Goal: Find specific fact: Find contact information

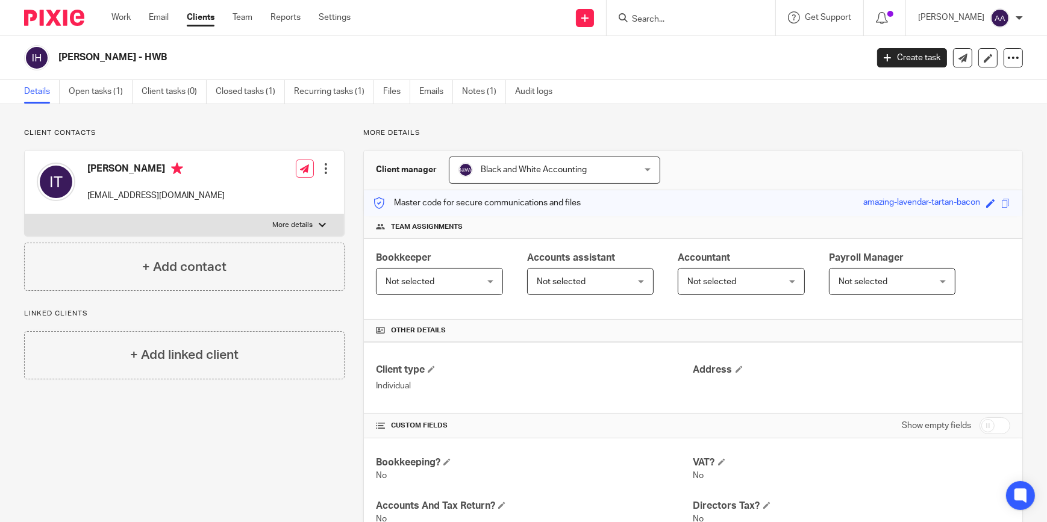
click at [675, 10] on form at bounding box center [695, 17] width 128 height 15
drag, startPoint x: 675, startPoint y: 11, endPoint x: 679, endPoint y: 19, distance: 8.6
click at [675, 16] on form at bounding box center [695, 17] width 128 height 15
click at [679, 19] on input "Search" at bounding box center [685, 19] width 108 height 11
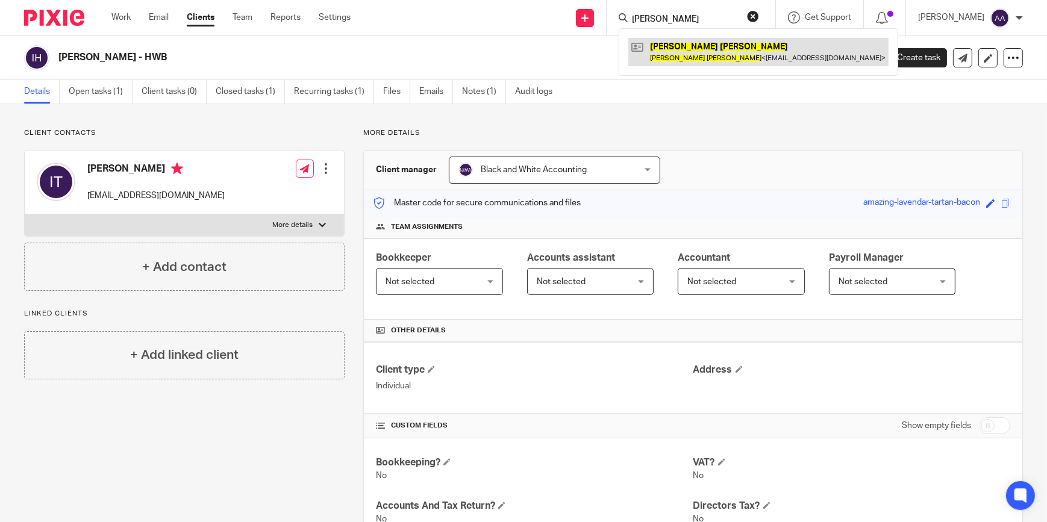
type input "craig turner"
click at [696, 40] on link at bounding box center [758, 52] width 260 height 28
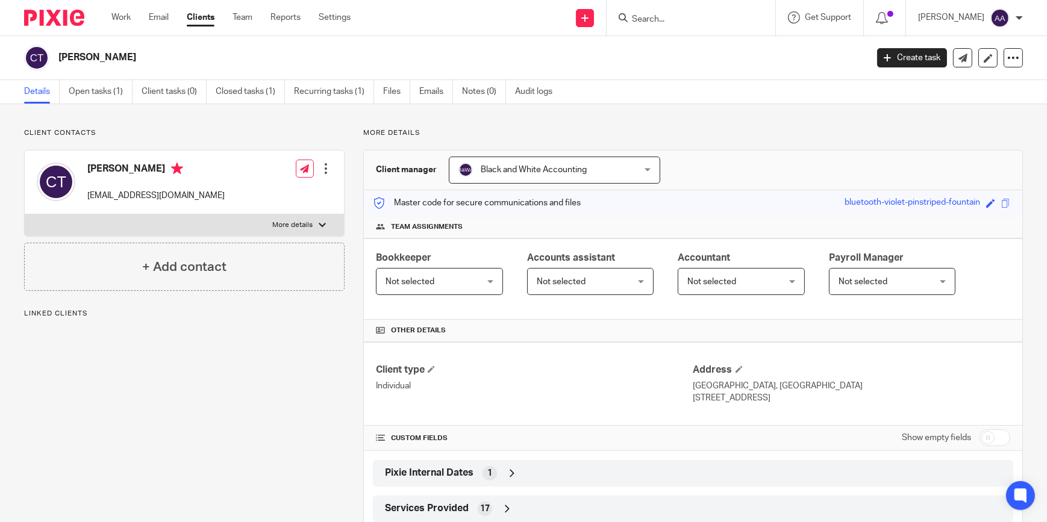
click at [333, 217] on label "More details" at bounding box center [184, 225] width 319 height 22
click at [25, 214] on input "More details" at bounding box center [24, 214] width 1 height 1
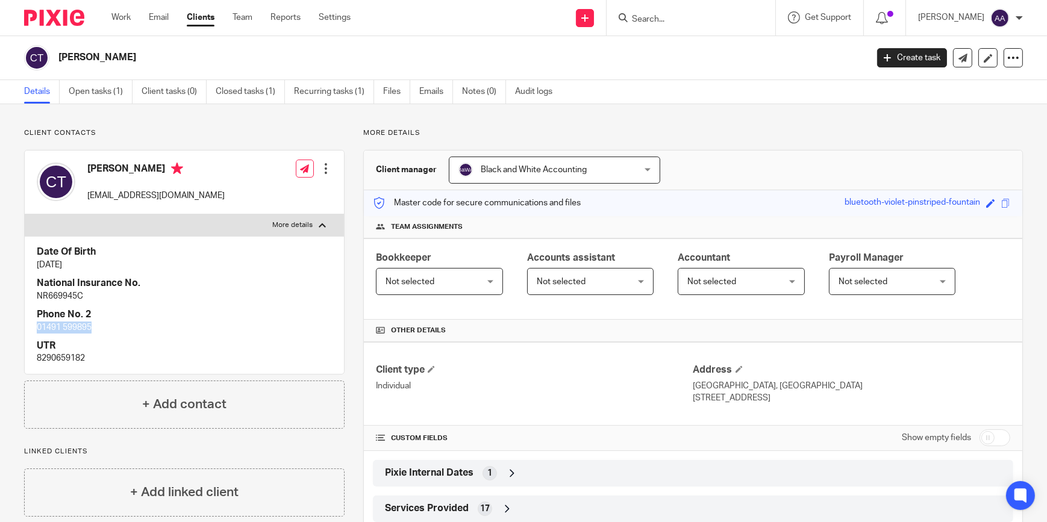
drag, startPoint x: 36, startPoint y: 328, endPoint x: 114, endPoint y: 325, distance: 78.4
click at [114, 325] on div "Date Of Birth [DATE] National Insurance No. NR669945C Phone No. 2 [PHONE_NUMBER…" at bounding box center [184, 304] width 319 height 137
copy p "01491 599895"
click at [235, 247] on h4 "Date Of Birth" at bounding box center [184, 252] width 295 height 13
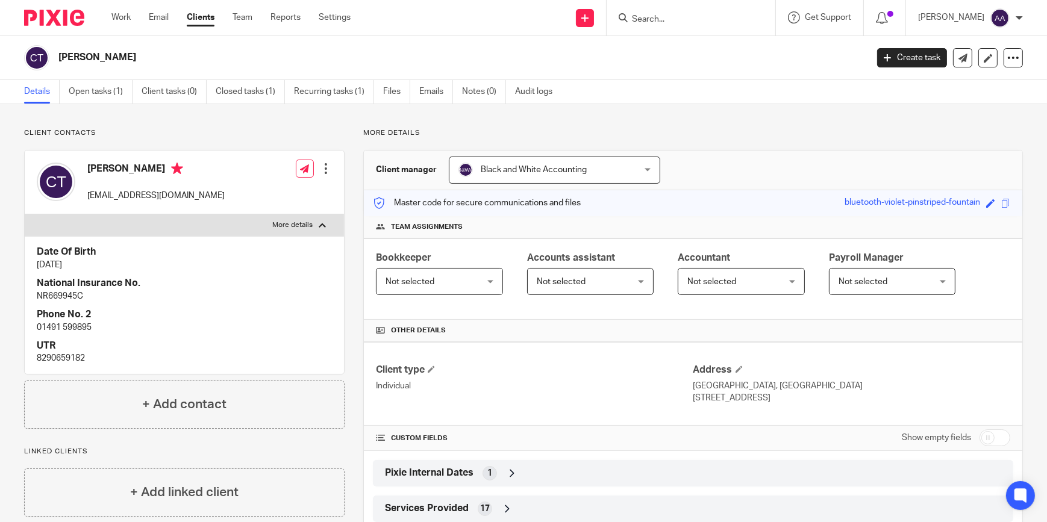
click at [309, 220] on p "More details" at bounding box center [292, 225] width 40 height 10
click at [25, 214] on input "More details" at bounding box center [24, 214] width 1 height 1
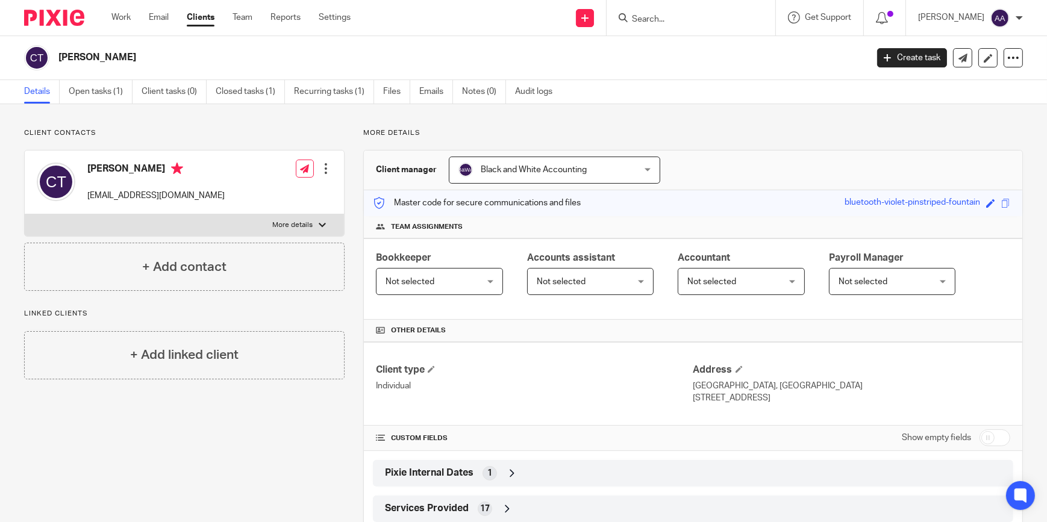
click at [309, 220] on p "More details" at bounding box center [292, 225] width 40 height 10
click at [25, 214] on input "More details" at bounding box center [24, 214] width 1 height 1
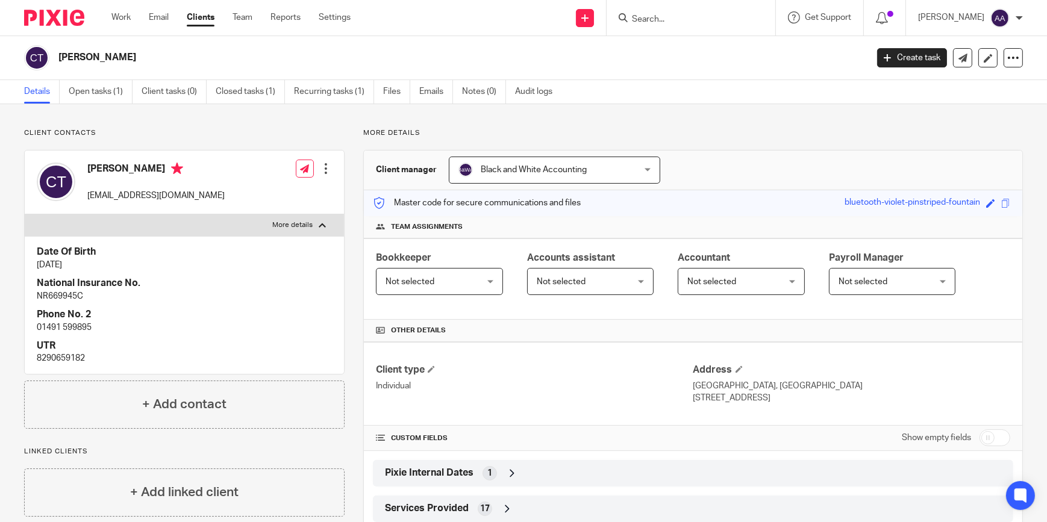
click at [309, 220] on p "More details" at bounding box center [292, 225] width 40 height 10
click at [25, 214] on input "More details" at bounding box center [24, 214] width 1 height 1
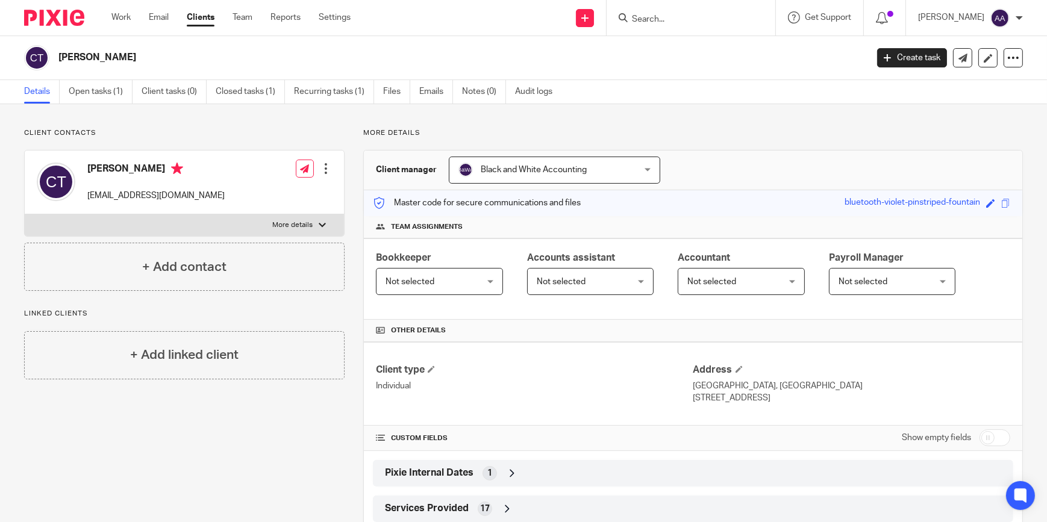
click at [309, 220] on p "More details" at bounding box center [292, 225] width 40 height 10
click at [25, 214] on input "More details" at bounding box center [24, 214] width 1 height 1
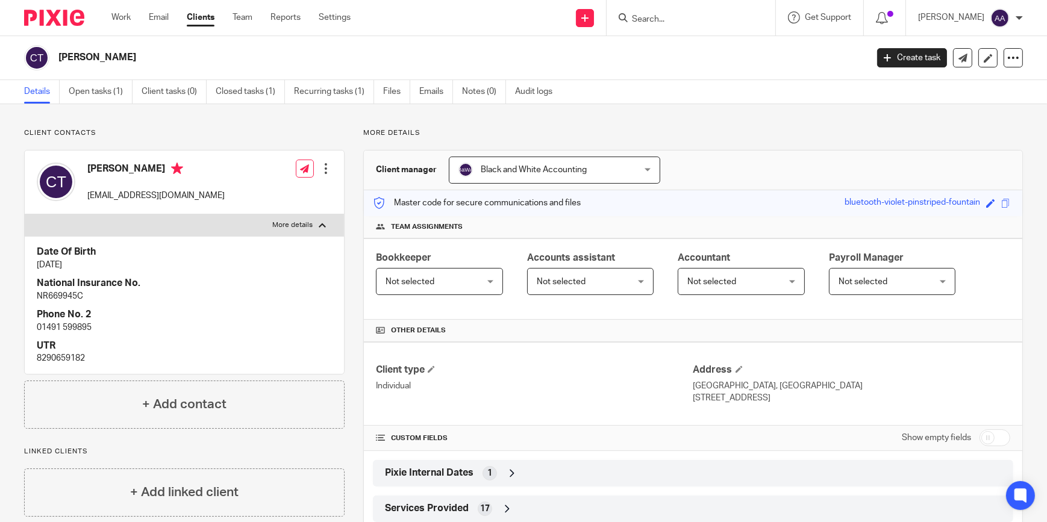
click at [309, 220] on p "More details" at bounding box center [292, 225] width 40 height 10
click at [25, 214] on input "More details" at bounding box center [24, 214] width 1 height 1
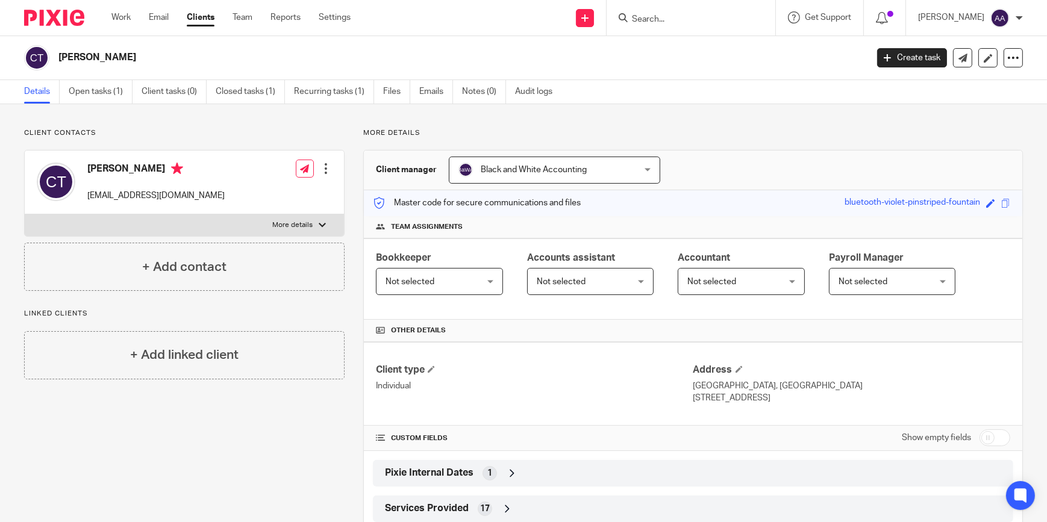
click at [309, 220] on p "More details" at bounding box center [292, 225] width 40 height 10
click at [25, 214] on input "More details" at bounding box center [24, 214] width 1 height 1
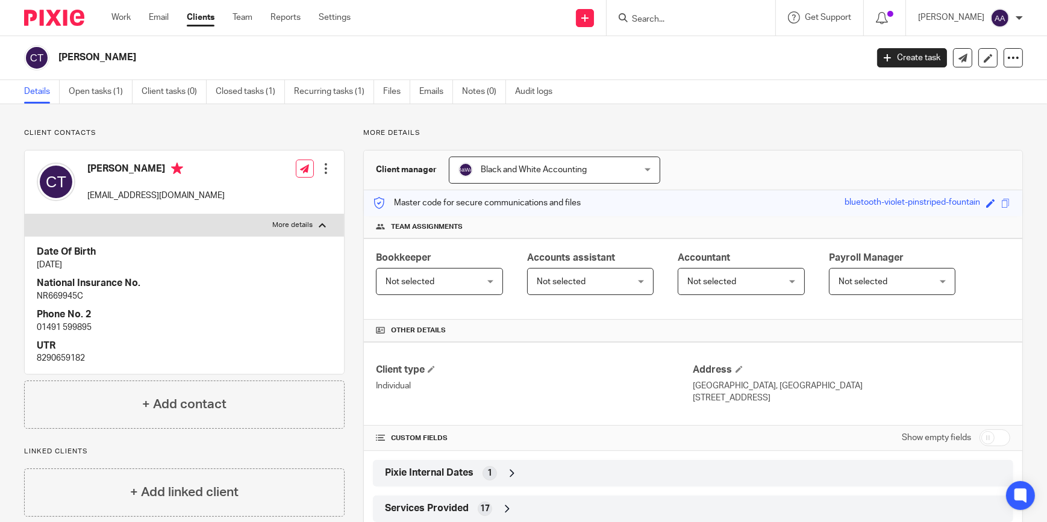
click at [309, 220] on p "More details" at bounding box center [292, 225] width 40 height 10
click at [25, 214] on input "More details" at bounding box center [24, 214] width 1 height 1
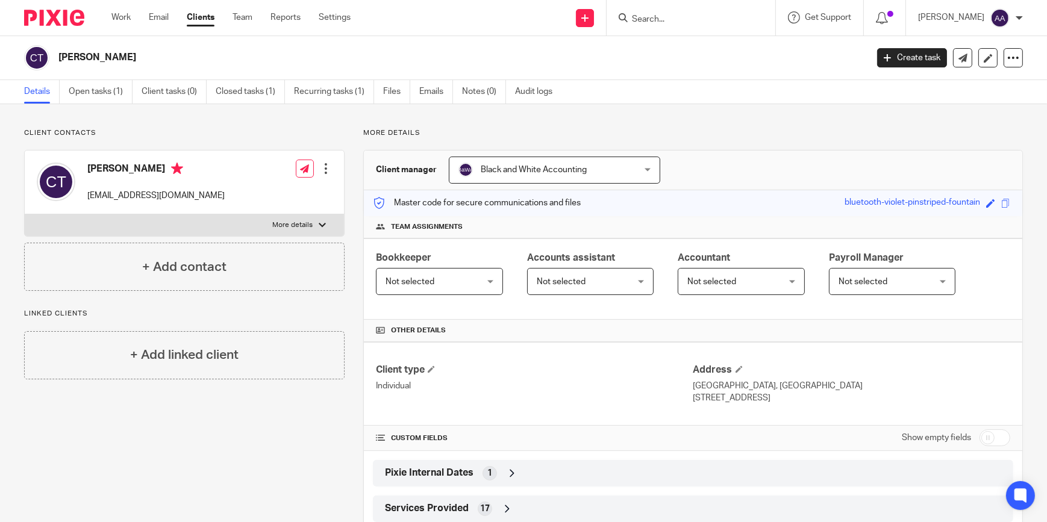
click at [309, 220] on p "More details" at bounding box center [292, 225] width 40 height 10
click at [25, 214] on input "More details" at bounding box center [24, 214] width 1 height 1
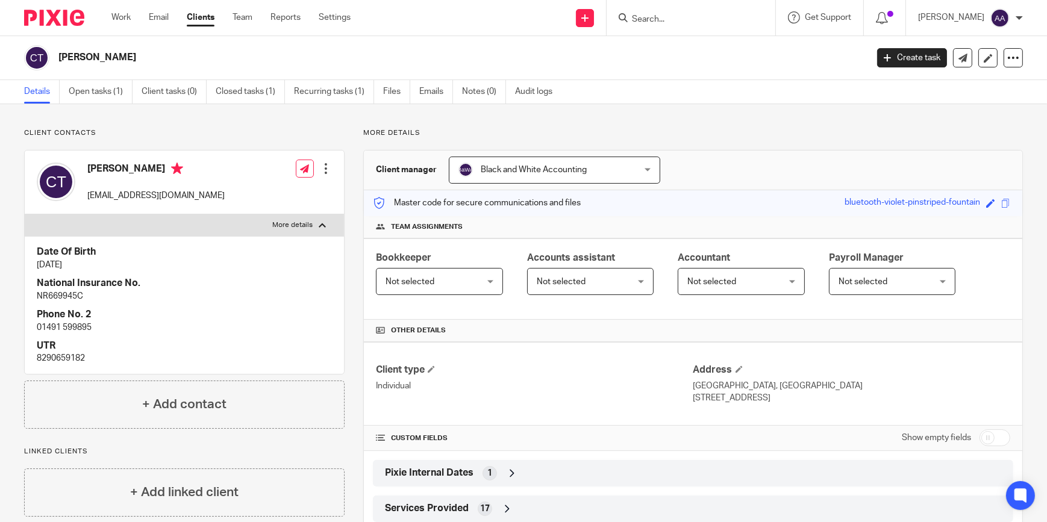
click at [309, 220] on p "More details" at bounding box center [292, 225] width 40 height 10
click at [25, 214] on input "More details" at bounding box center [24, 214] width 1 height 1
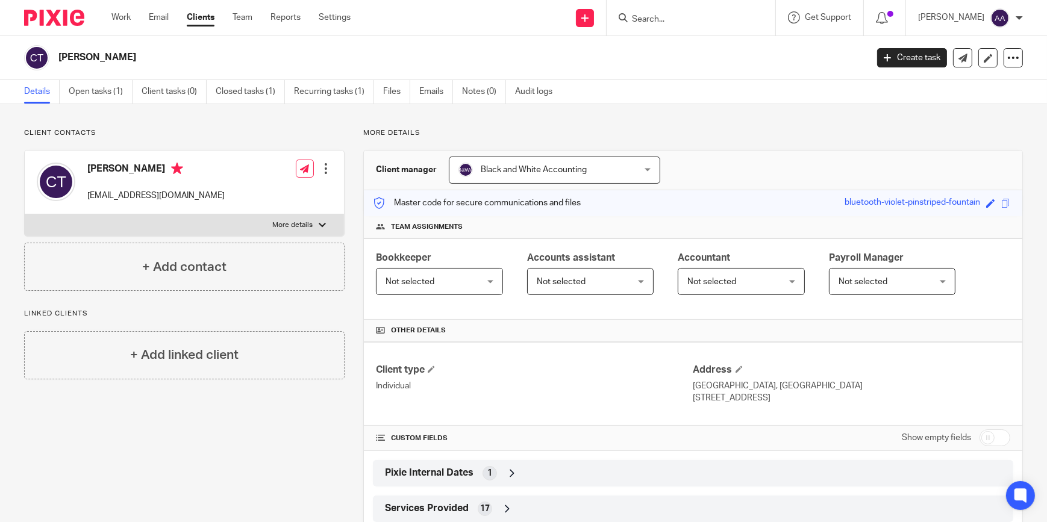
click at [309, 220] on p "More details" at bounding box center [292, 225] width 40 height 10
click at [25, 214] on input "More details" at bounding box center [24, 214] width 1 height 1
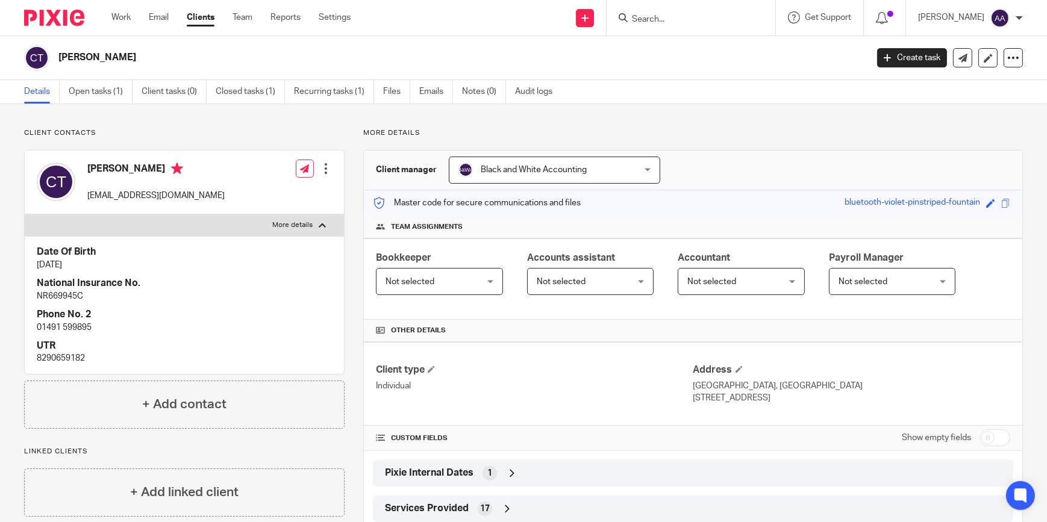
click at [309, 220] on p "More details" at bounding box center [292, 225] width 40 height 10
click at [25, 214] on input "More details" at bounding box center [24, 214] width 1 height 1
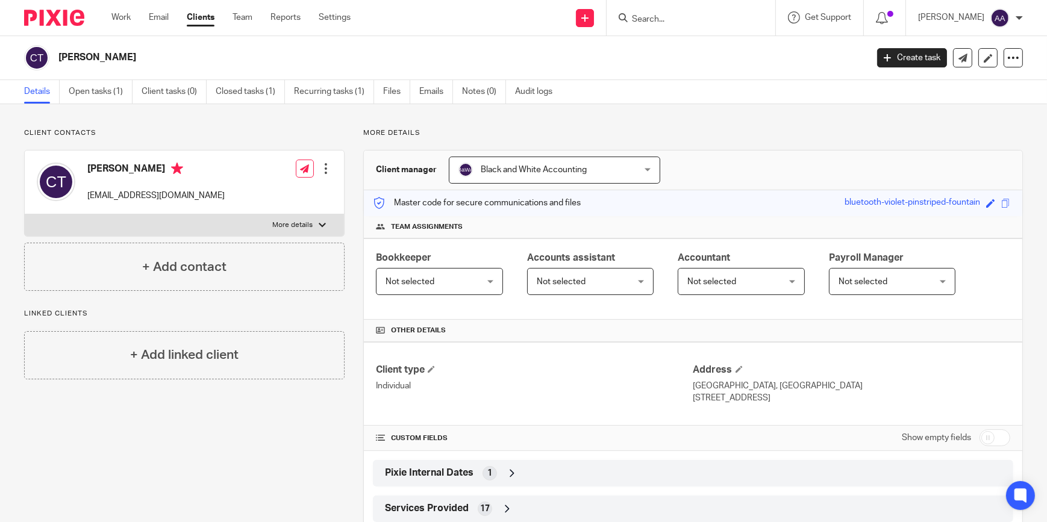
click at [309, 220] on p "More details" at bounding box center [292, 225] width 40 height 10
click at [25, 214] on input "More details" at bounding box center [24, 214] width 1 height 1
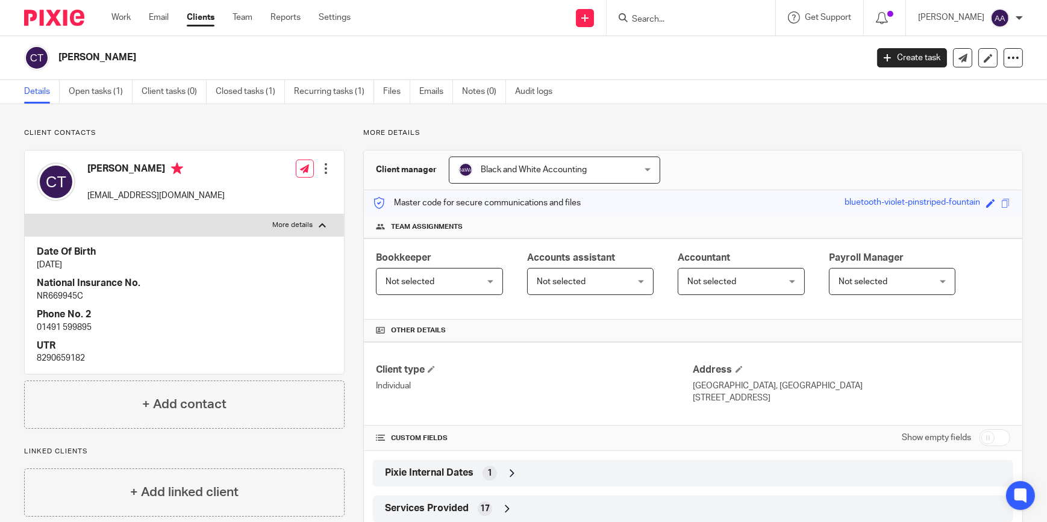
click at [309, 220] on p "More details" at bounding box center [292, 225] width 40 height 10
click at [25, 214] on input "More details" at bounding box center [24, 214] width 1 height 1
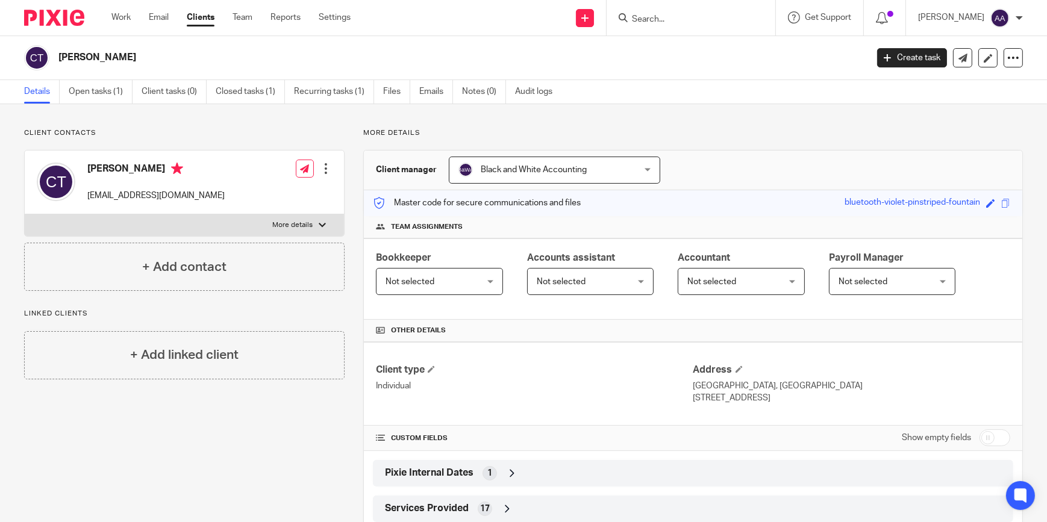
click at [308, 220] on p "More details" at bounding box center [292, 225] width 40 height 10
click at [25, 214] on input "More details" at bounding box center [24, 214] width 1 height 1
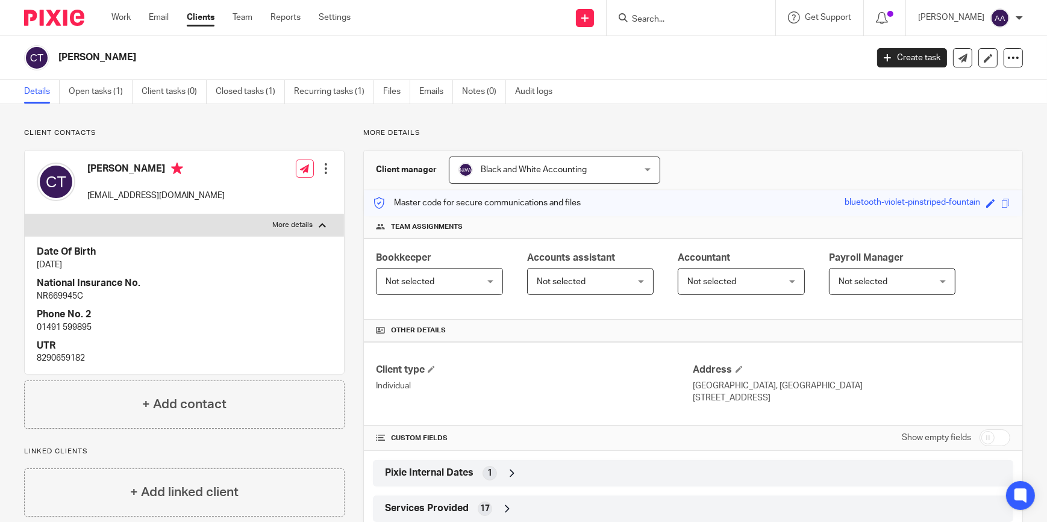
click at [308, 220] on p "More details" at bounding box center [292, 225] width 40 height 10
click at [25, 214] on input "More details" at bounding box center [24, 214] width 1 height 1
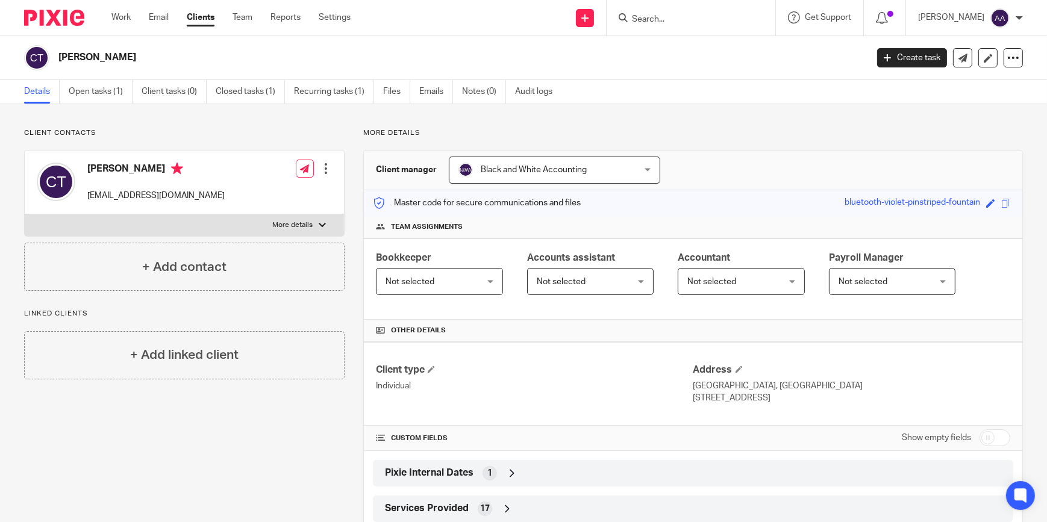
click at [308, 220] on p "More details" at bounding box center [292, 225] width 40 height 10
click at [25, 214] on input "More details" at bounding box center [24, 214] width 1 height 1
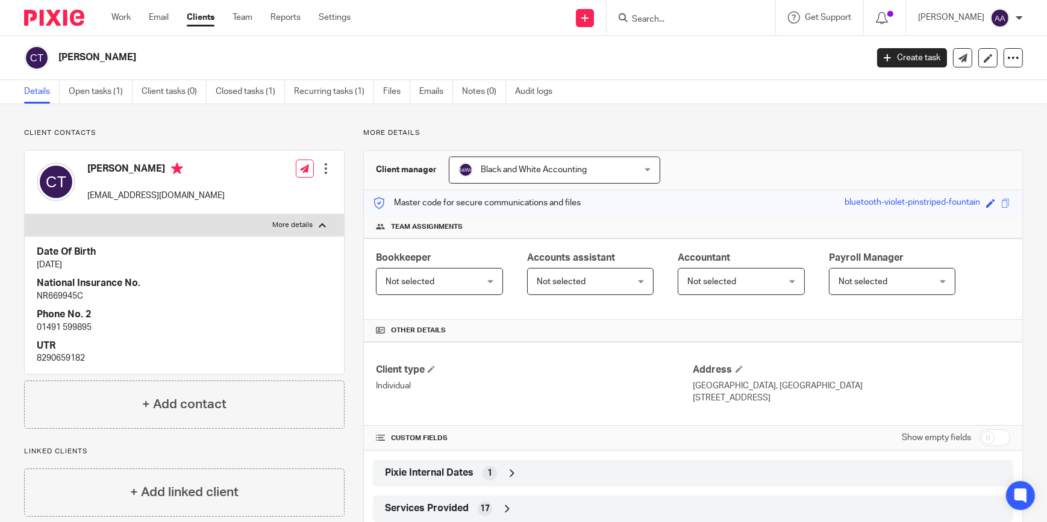
click at [308, 220] on p "More details" at bounding box center [292, 225] width 40 height 10
click at [25, 214] on input "More details" at bounding box center [24, 214] width 1 height 1
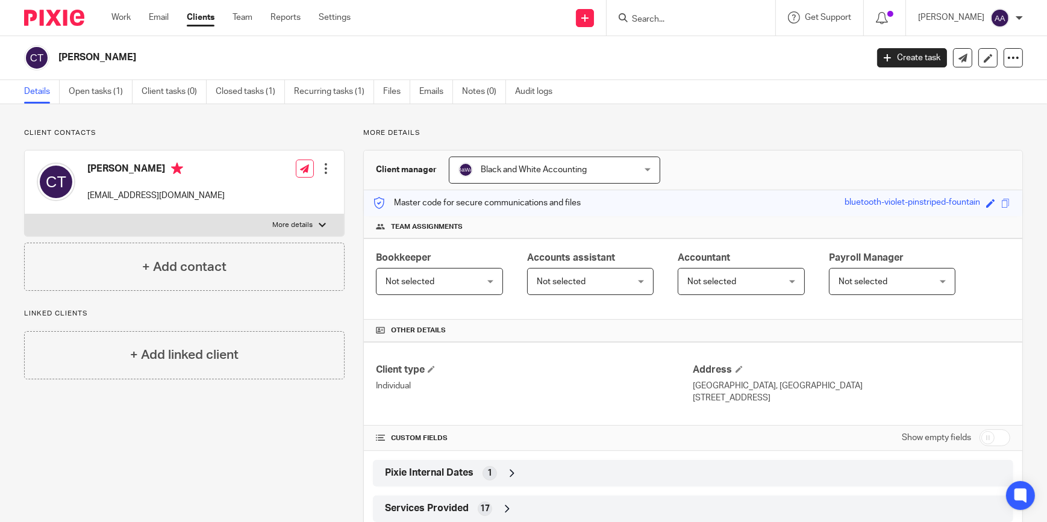
click at [308, 220] on p "More details" at bounding box center [292, 225] width 40 height 10
click at [25, 214] on input "More details" at bounding box center [24, 214] width 1 height 1
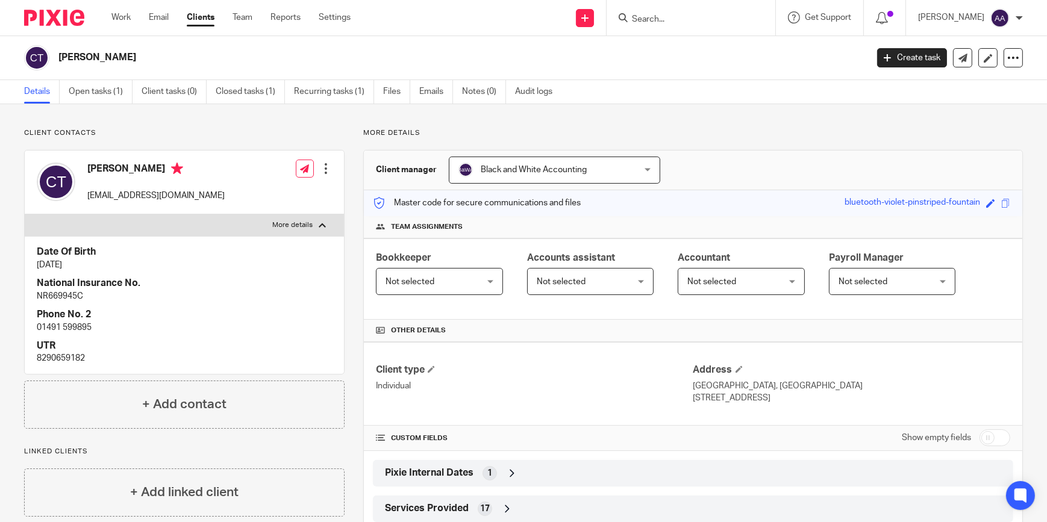
click at [308, 220] on p "More details" at bounding box center [292, 225] width 40 height 10
click at [25, 214] on input "More details" at bounding box center [24, 214] width 1 height 1
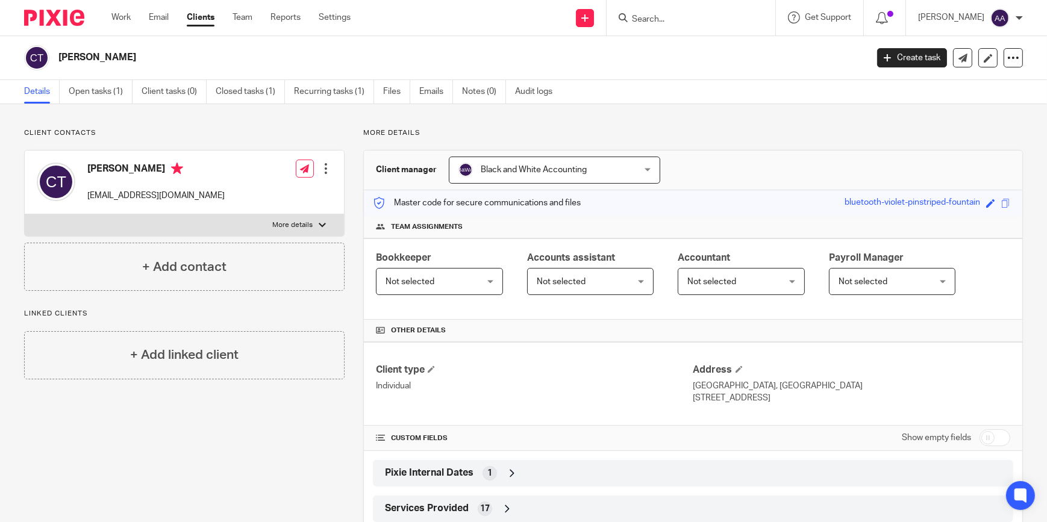
click at [308, 220] on p "More details" at bounding box center [292, 225] width 40 height 10
click at [25, 214] on input "More details" at bounding box center [24, 214] width 1 height 1
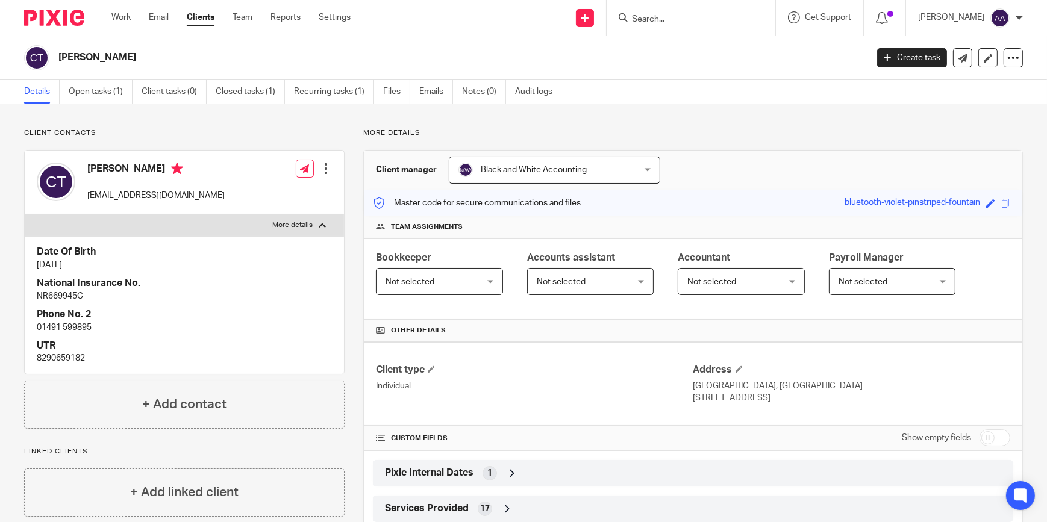
click at [308, 220] on p "More details" at bounding box center [292, 225] width 40 height 10
click at [25, 214] on input "More details" at bounding box center [24, 214] width 1 height 1
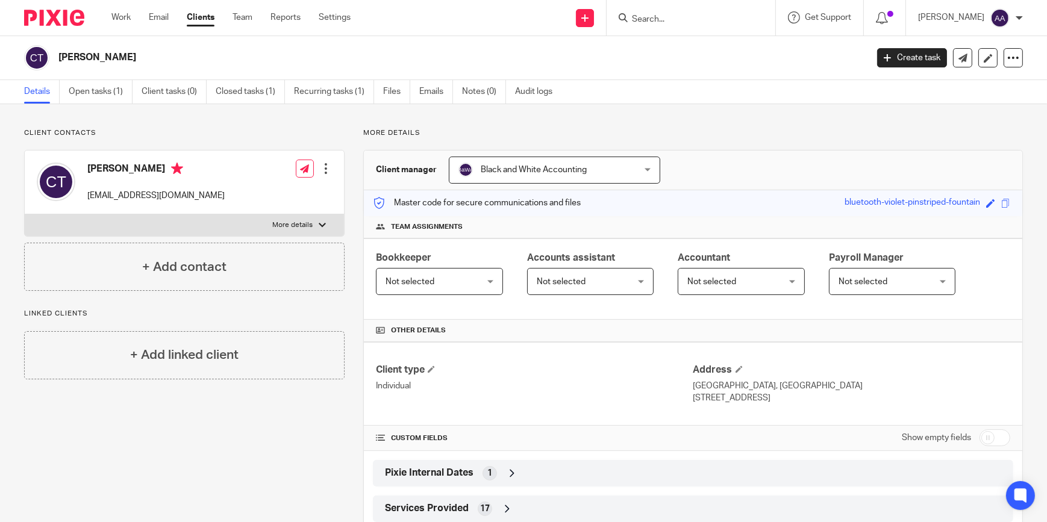
click at [308, 220] on p "More details" at bounding box center [292, 225] width 40 height 10
click at [25, 214] on input "More details" at bounding box center [24, 214] width 1 height 1
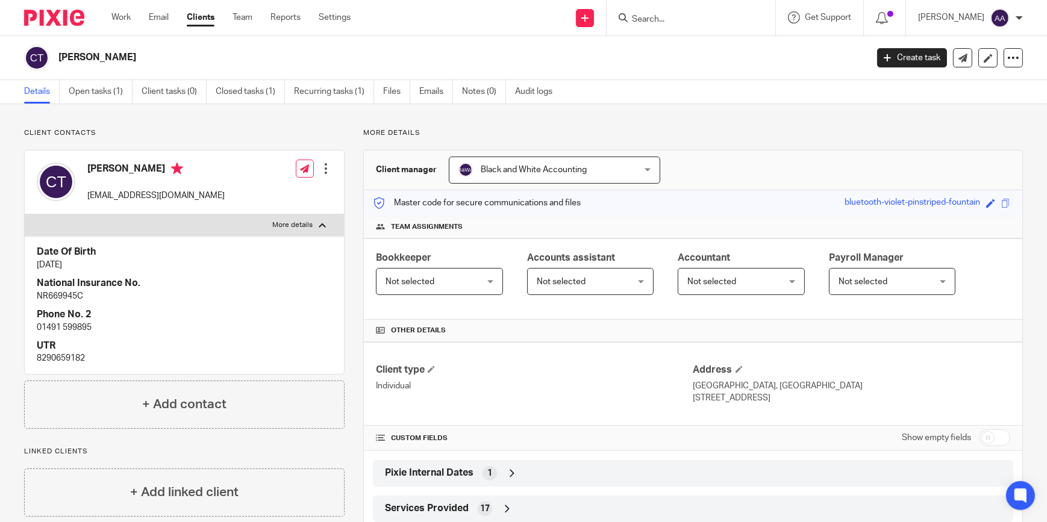
click at [308, 220] on p "More details" at bounding box center [292, 225] width 40 height 10
click at [25, 214] on input "More details" at bounding box center [24, 214] width 1 height 1
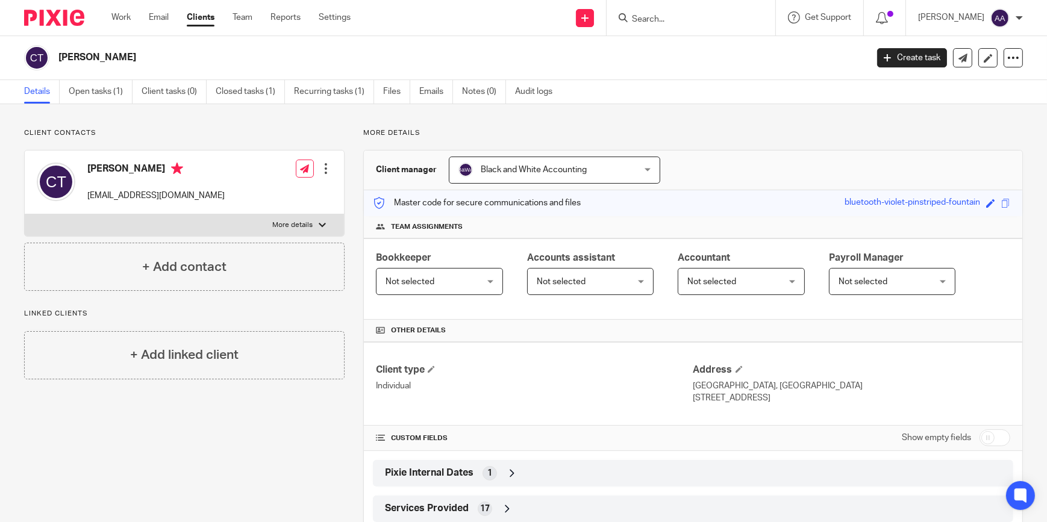
click at [308, 220] on p "More details" at bounding box center [292, 225] width 40 height 10
click at [25, 214] on input "More details" at bounding box center [24, 214] width 1 height 1
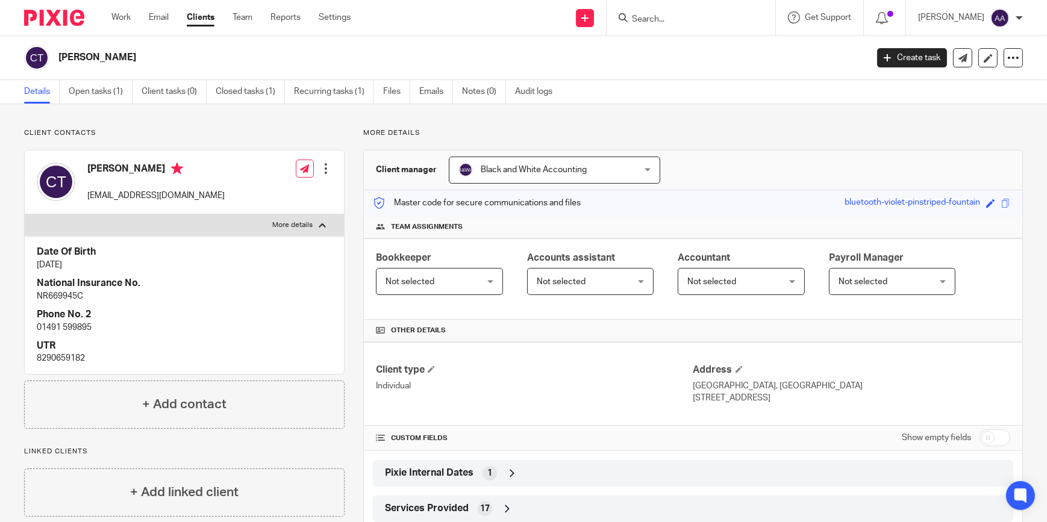
click at [308, 220] on p "More details" at bounding box center [292, 225] width 40 height 10
click at [25, 214] on input "More details" at bounding box center [24, 214] width 1 height 1
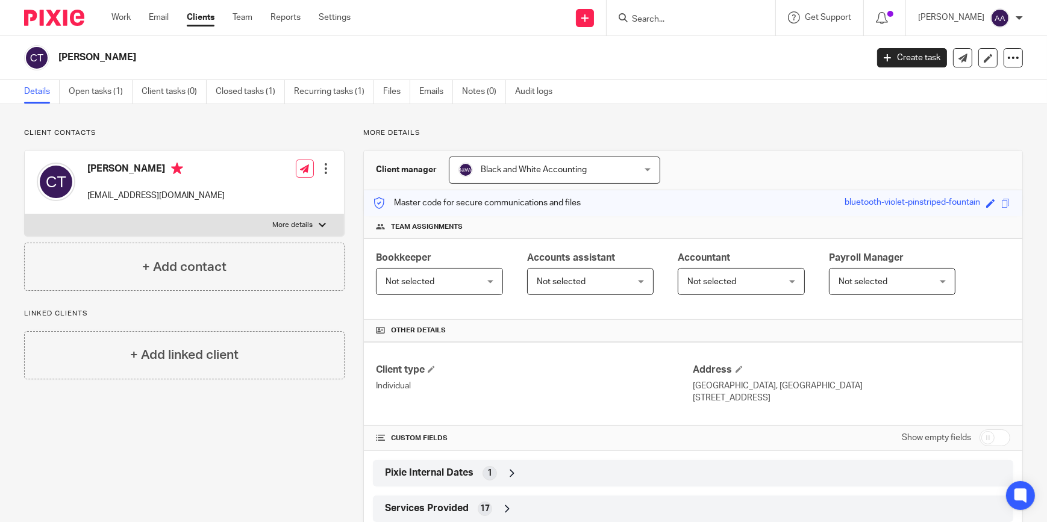
click at [308, 220] on p "More details" at bounding box center [292, 225] width 40 height 10
click at [25, 214] on input "More details" at bounding box center [24, 214] width 1 height 1
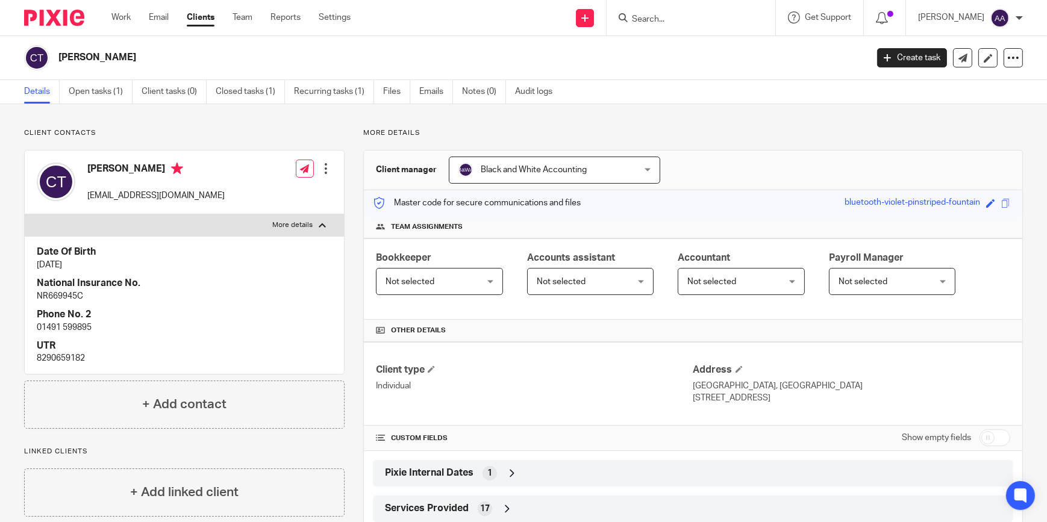
click at [308, 220] on p "More details" at bounding box center [292, 225] width 40 height 10
click at [25, 214] on input "More details" at bounding box center [24, 214] width 1 height 1
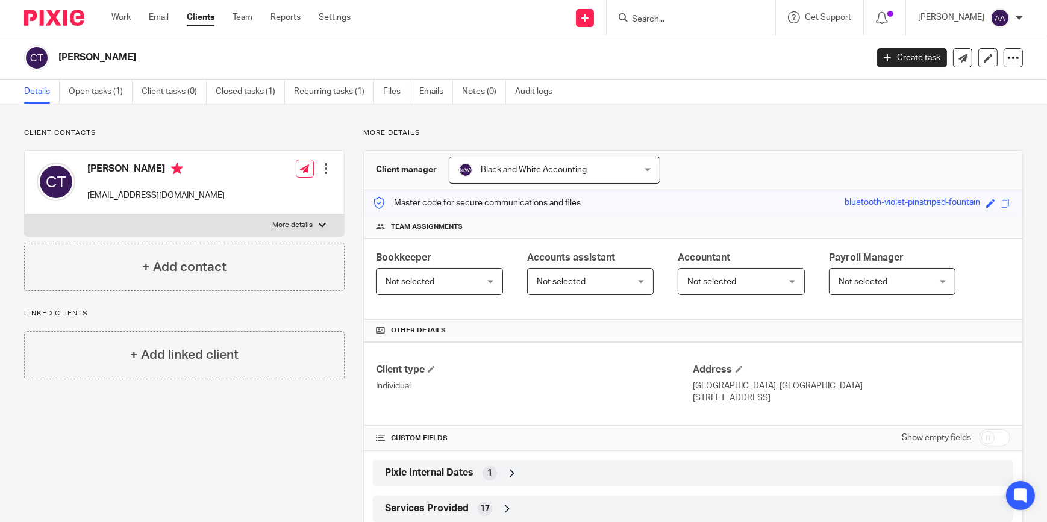
click at [308, 220] on p "More details" at bounding box center [292, 225] width 40 height 10
click at [25, 214] on input "More details" at bounding box center [24, 214] width 1 height 1
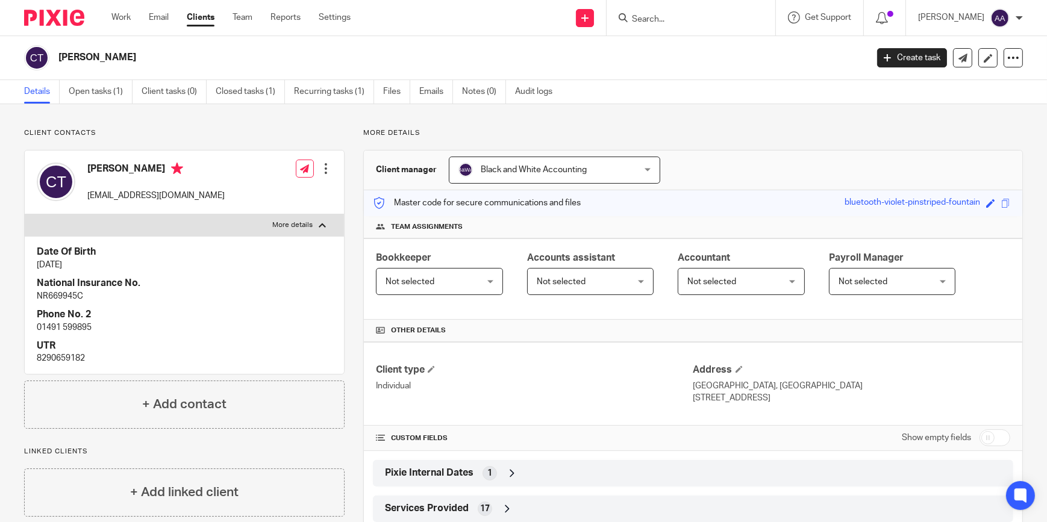
click at [308, 220] on p "More details" at bounding box center [292, 225] width 40 height 10
click at [25, 214] on input "More details" at bounding box center [24, 214] width 1 height 1
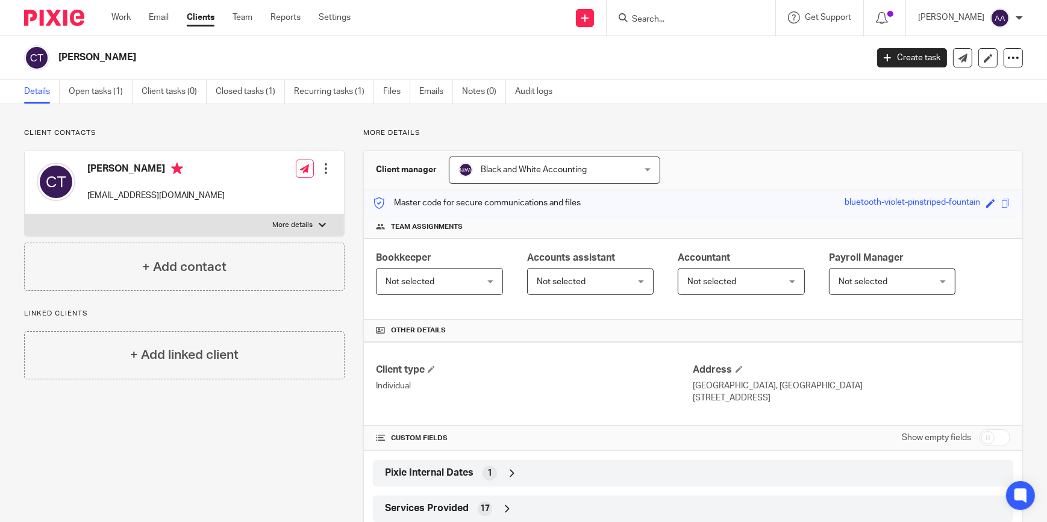
click at [308, 220] on p "More details" at bounding box center [292, 225] width 40 height 10
click at [25, 214] on input "More details" at bounding box center [24, 214] width 1 height 1
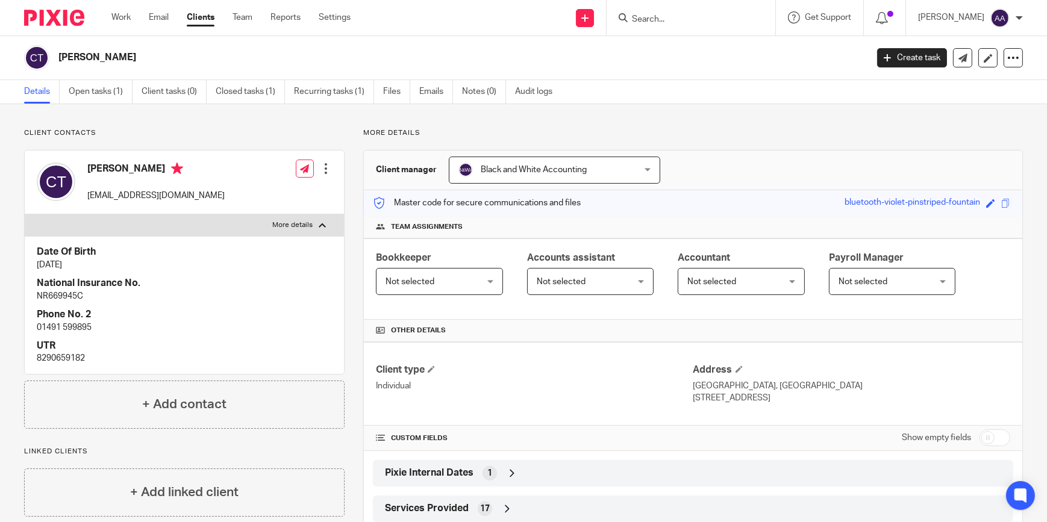
click at [308, 220] on p "More details" at bounding box center [292, 225] width 40 height 10
click at [25, 214] on input "More details" at bounding box center [24, 214] width 1 height 1
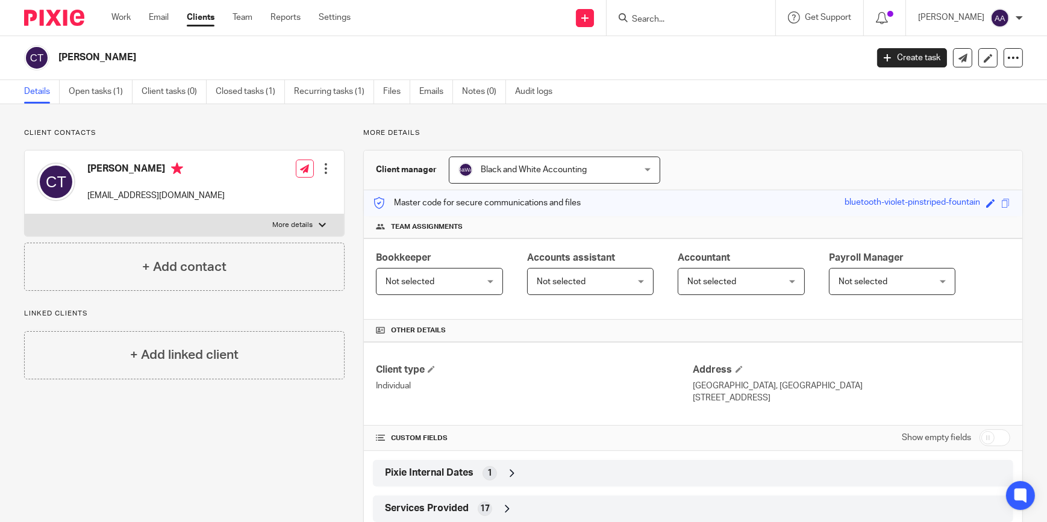
click at [308, 220] on p "More details" at bounding box center [292, 225] width 40 height 10
click at [25, 214] on input "More details" at bounding box center [24, 214] width 1 height 1
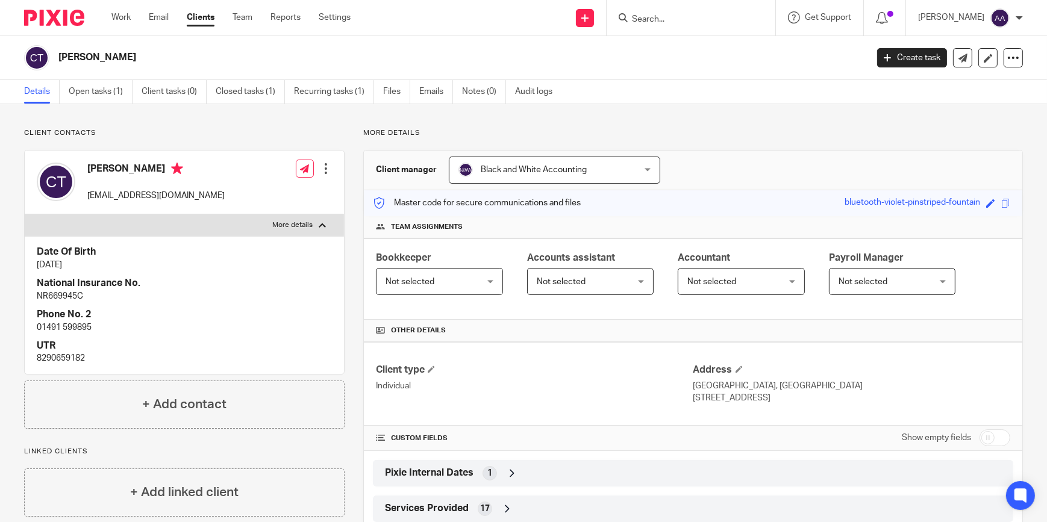
click at [308, 220] on p "More details" at bounding box center [292, 225] width 40 height 10
click at [25, 214] on input "More details" at bounding box center [24, 214] width 1 height 1
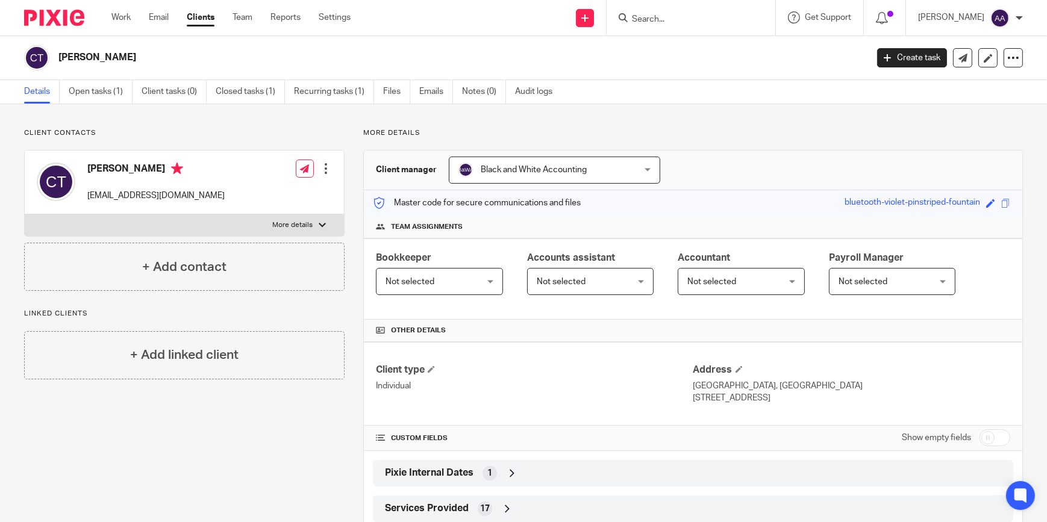
click at [308, 220] on p "More details" at bounding box center [292, 225] width 40 height 10
click at [25, 214] on input "More details" at bounding box center [24, 214] width 1 height 1
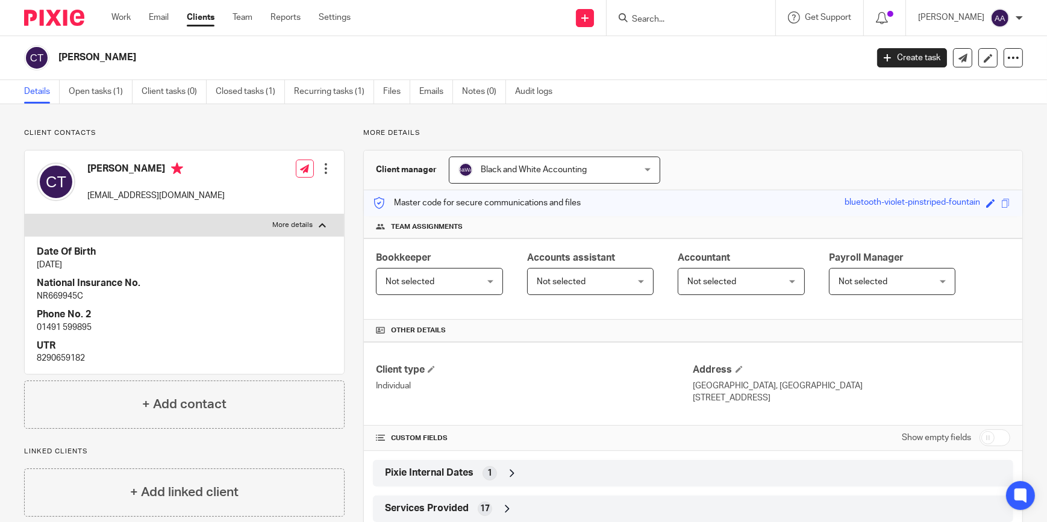
click at [305, 220] on p "More details" at bounding box center [292, 225] width 40 height 10
click at [25, 214] on input "More details" at bounding box center [24, 214] width 1 height 1
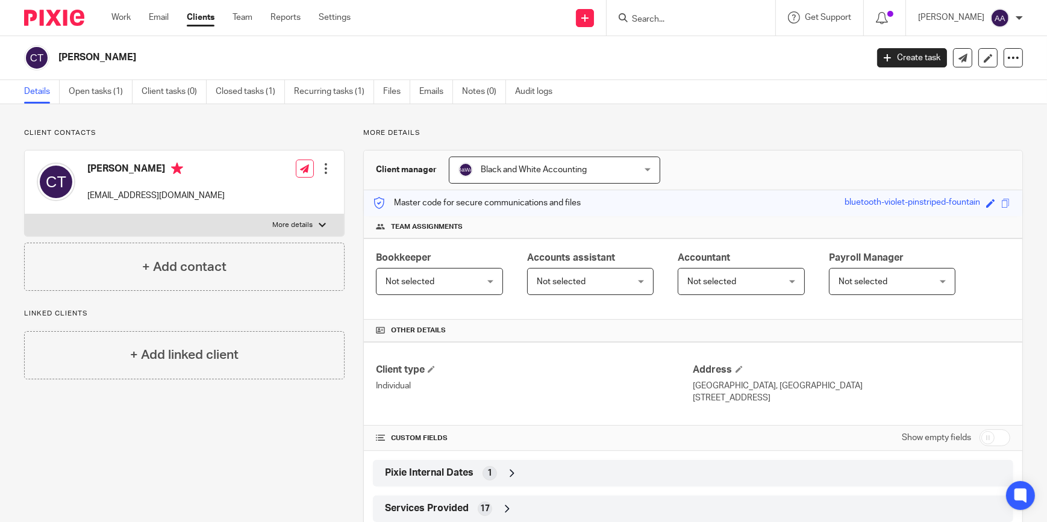
click at [305, 220] on p "More details" at bounding box center [292, 225] width 40 height 10
click at [25, 214] on input "More details" at bounding box center [24, 214] width 1 height 1
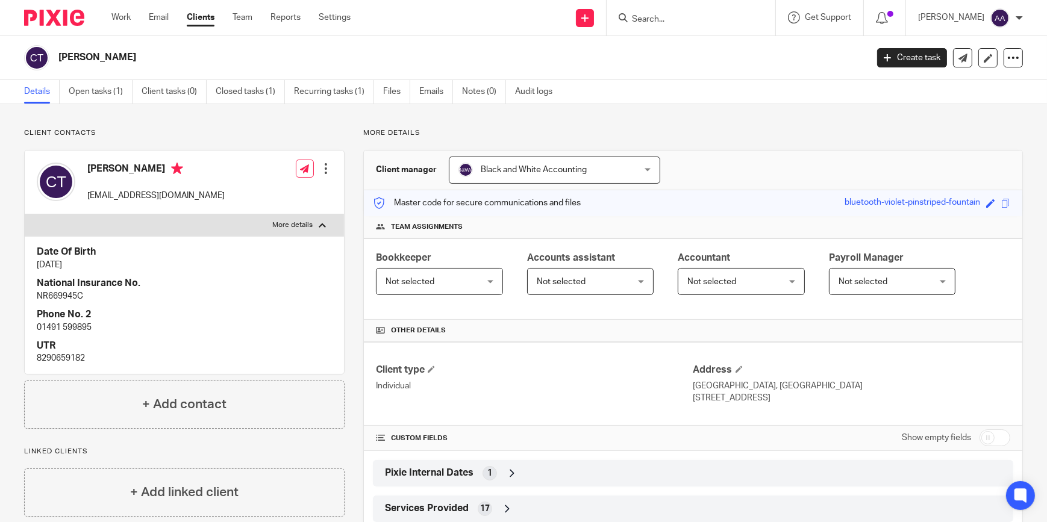
click at [305, 220] on p "More details" at bounding box center [292, 225] width 40 height 10
click at [25, 214] on input "More details" at bounding box center [24, 214] width 1 height 1
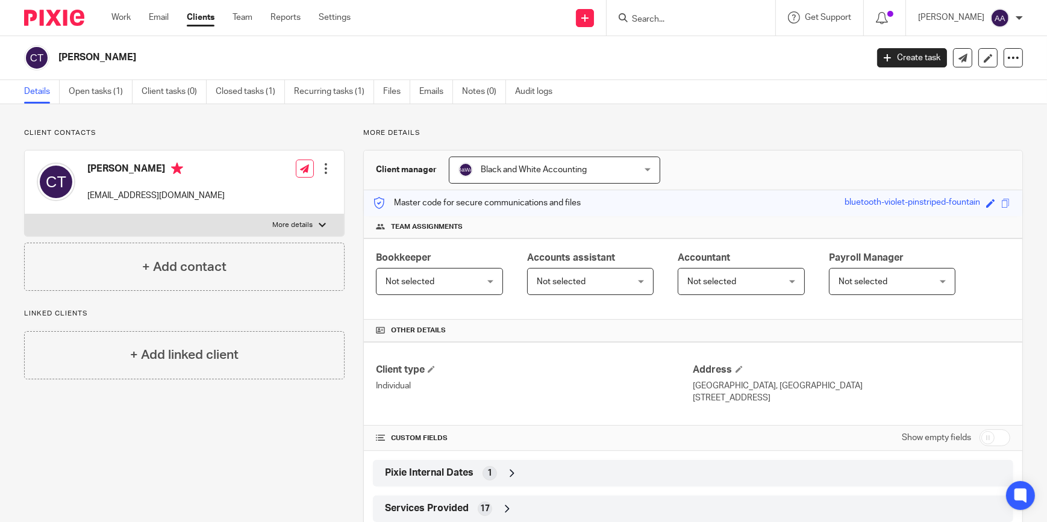
click at [305, 220] on p "More details" at bounding box center [292, 225] width 40 height 10
click at [25, 214] on input "More details" at bounding box center [24, 214] width 1 height 1
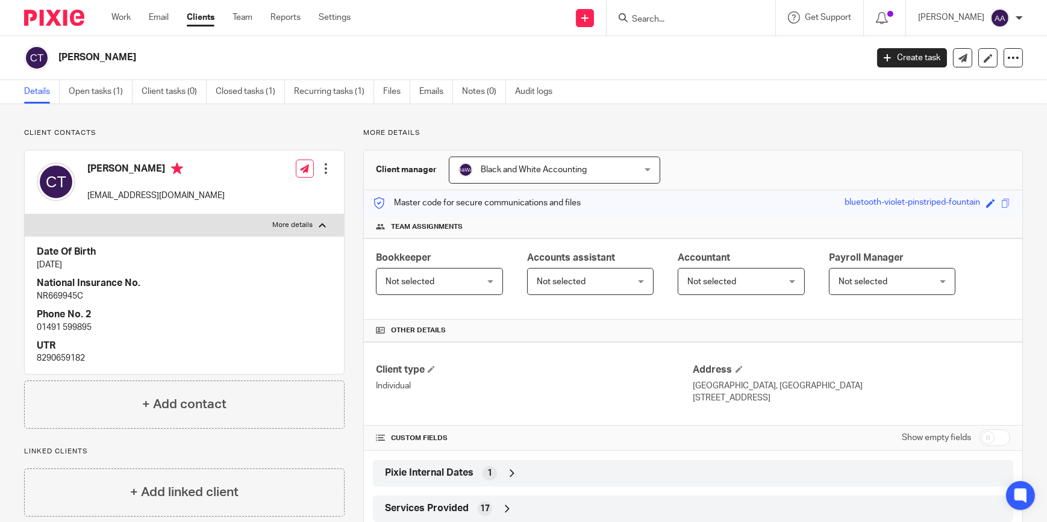
click at [305, 220] on p "More details" at bounding box center [292, 225] width 40 height 10
click at [25, 214] on input "More details" at bounding box center [24, 214] width 1 height 1
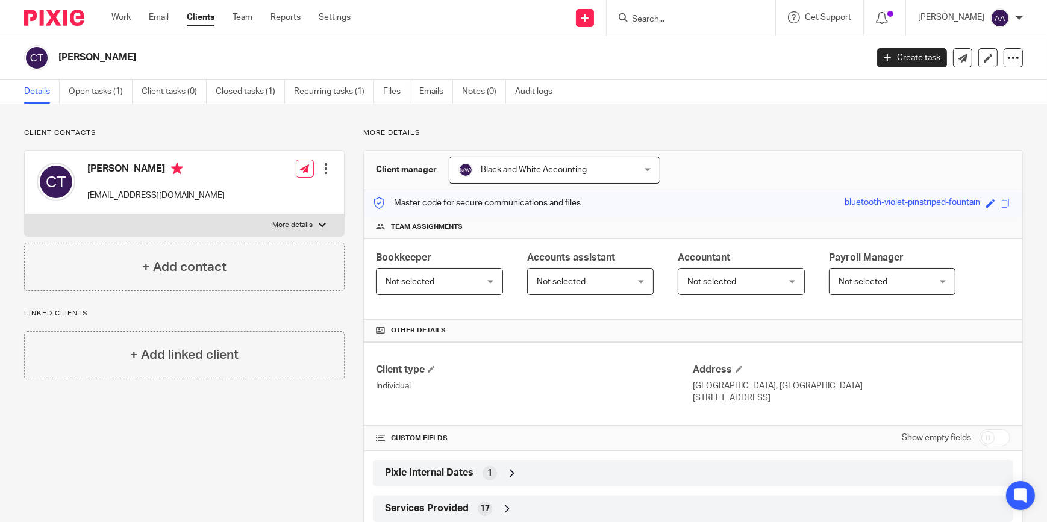
click at [305, 220] on p "More details" at bounding box center [292, 225] width 40 height 10
click at [25, 214] on input "More details" at bounding box center [24, 214] width 1 height 1
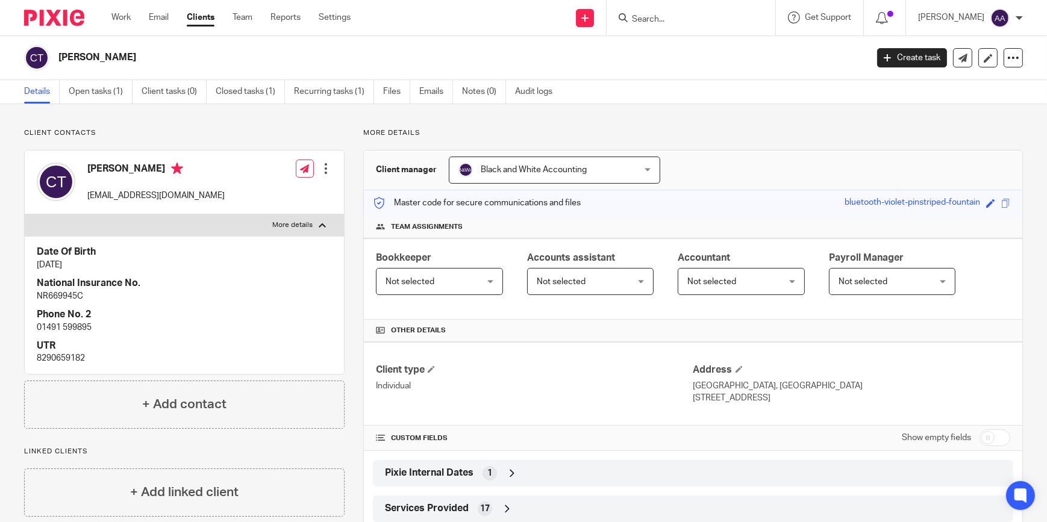
click at [305, 220] on p "More details" at bounding box center [292, 225] width 40 height 10
click at [25, 214] on input "More details" at bounding box center [24, 214] width 1 height 1
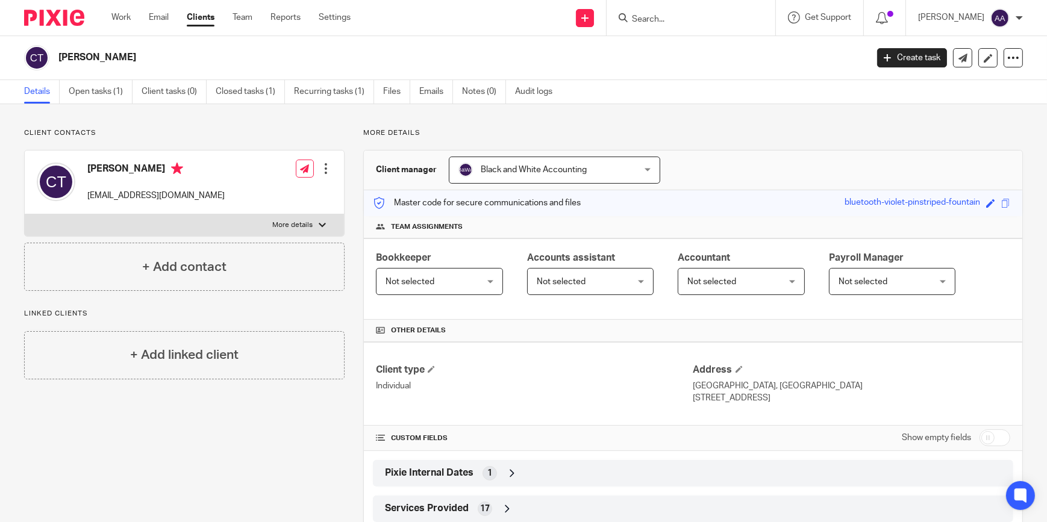
click at [305, 220] on p "More details" at bounding box center [292, 225] width 40 height 10
click at [25, 214] on input "More details" at bounding box center [24, 214] width 1 height 1
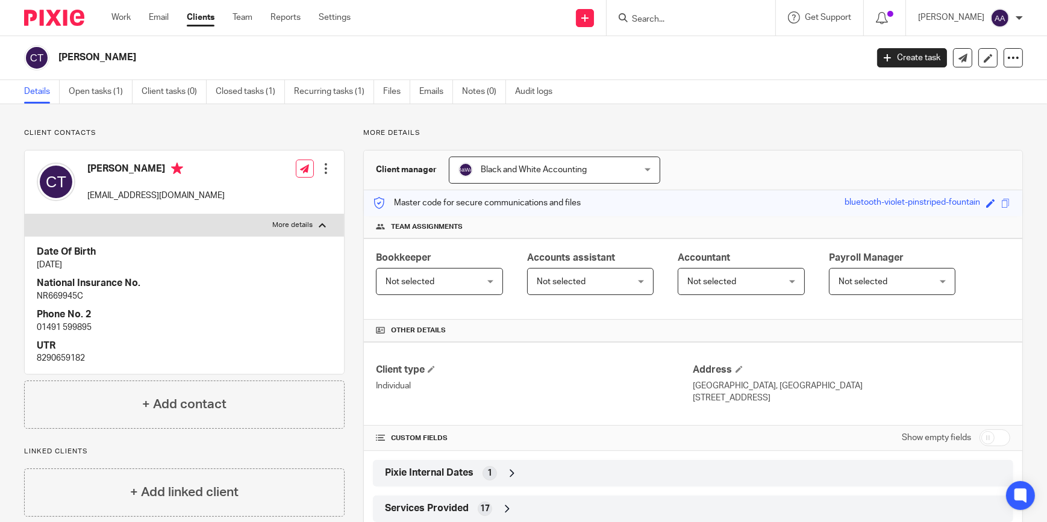
click at [305, 220] on p "More details" at bounding box center [292, 225] width 40 height 10
click at [25, 214] on input "More details" at bounding box center [24, 214] width 1 height 1
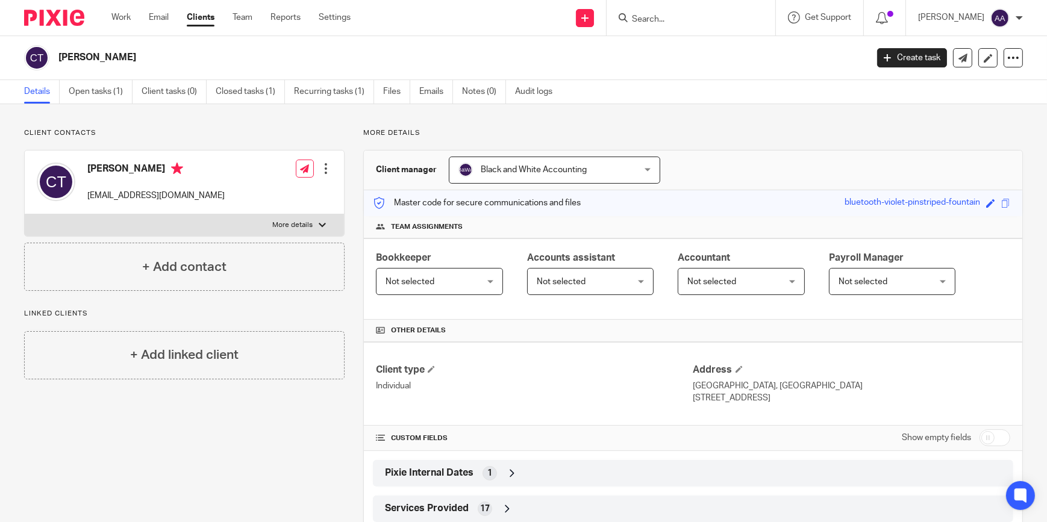
click at [305, 220] on p "More details" at bounding box center [292, 225] width 40 height 10
click at [25, 214] on input "More details" at bounding box center [24, 214] width 1 height 1
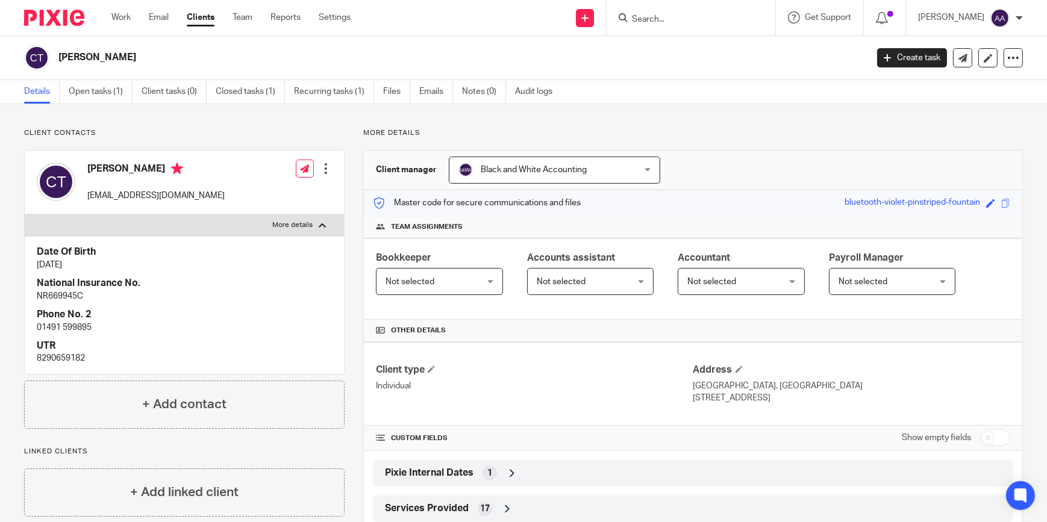
click at [305, 220] on p "More details" at bounding box center [292, 225] width 40 height 10
click at [25, 214] on input "More details" at bounding box center [24, 214] width 1 height 1
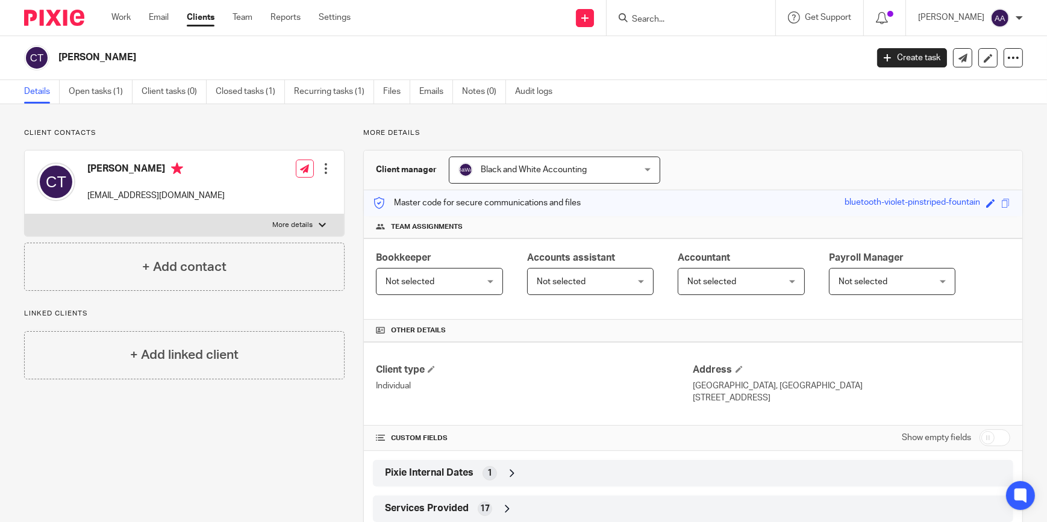
click at [305, 220] on p "More details" at bounding box center [292, 225] width 40 height 10
click at [25, 214] on input "More details" at bounding box center [24, 214] width 1 height 1
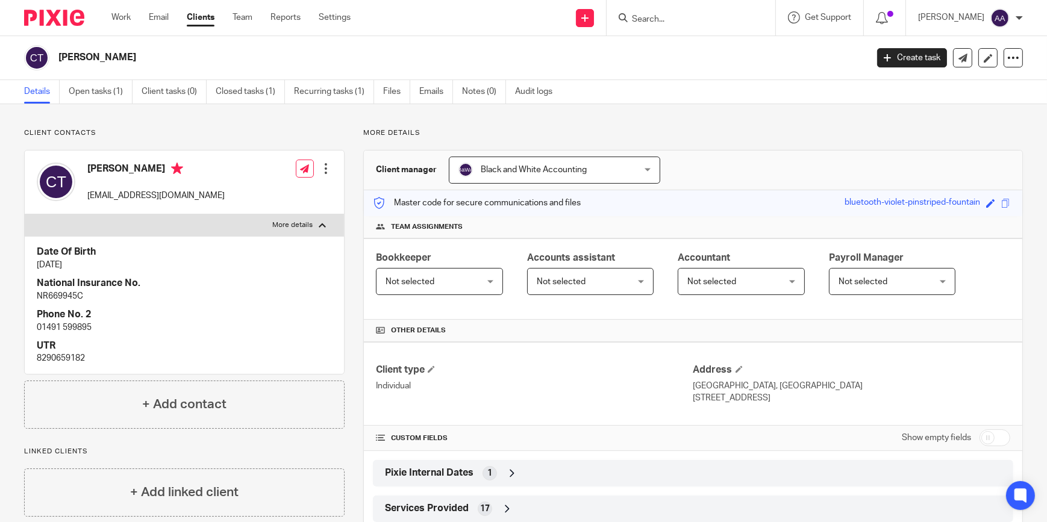
click at [305, 220] on p "More details" at bounding box center [292, 225] width 40 height 10
click at [25, 214] on input "More details" at bounding box center [24, 214] width 1 height 1
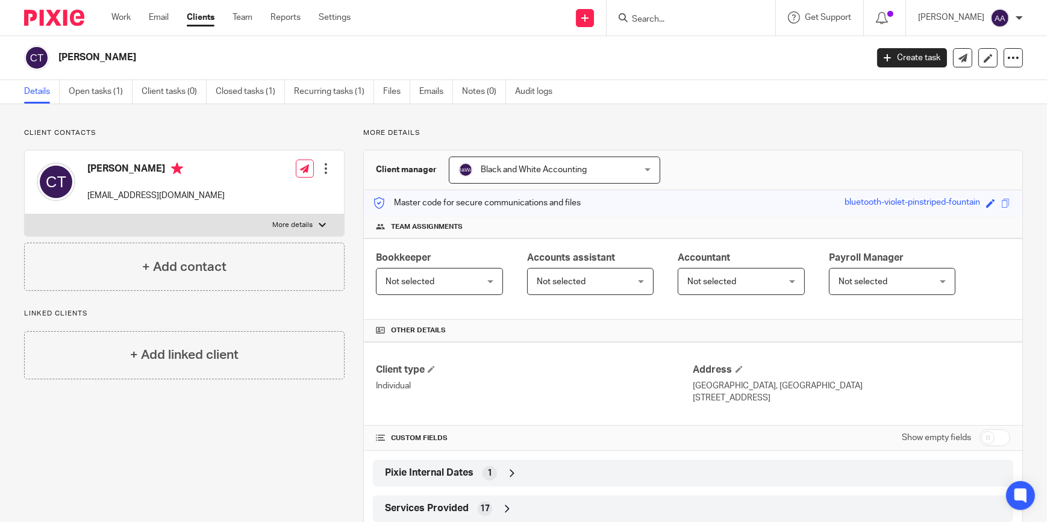
click at [305, 220] on p "More details" at bounding box center [292, 225] width 40 height 10
click at [25, 214] on input "More details" at bounding box center [24, 214] width 1 height 1
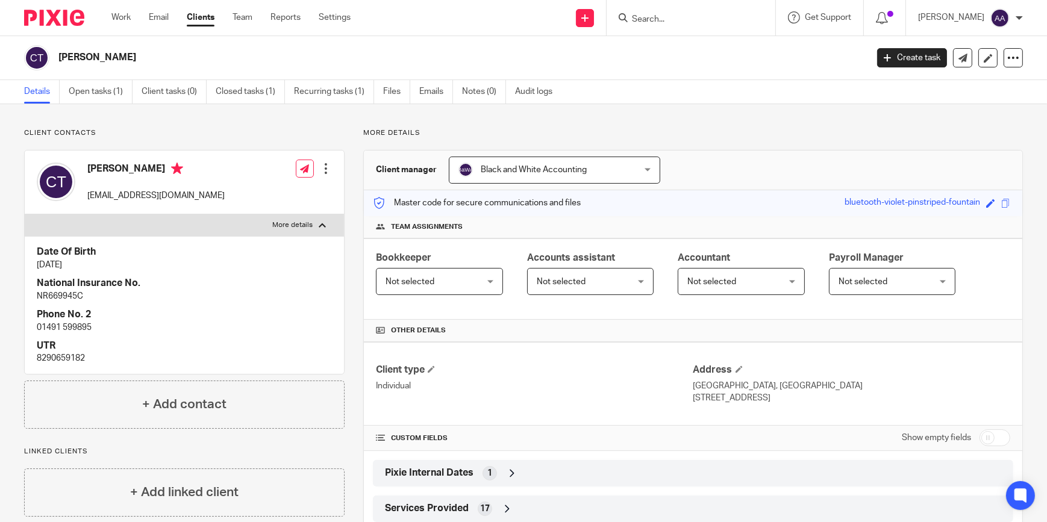
click at [305, 220] on p "More details" at bounding box center [292, 225] width 40 height 10
click at [25, 214] on input "More details" at bounding box center [24, 214] width 1 height 1
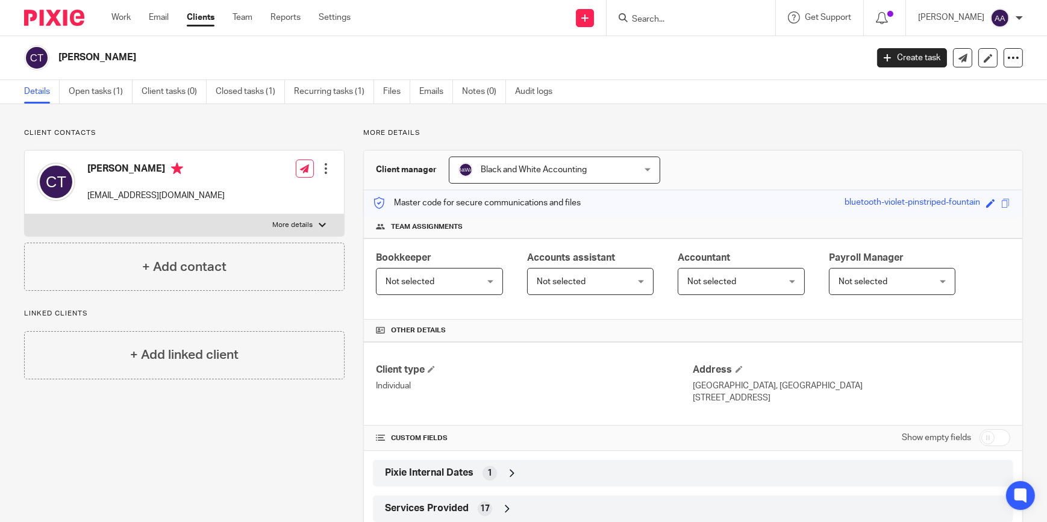
click at [305, 220] on p "More details" at bounding box center [292, 225] width 40 height 10
click at [25, 214] on input "More details" at bounding box center [24, 214] width 1 height 1
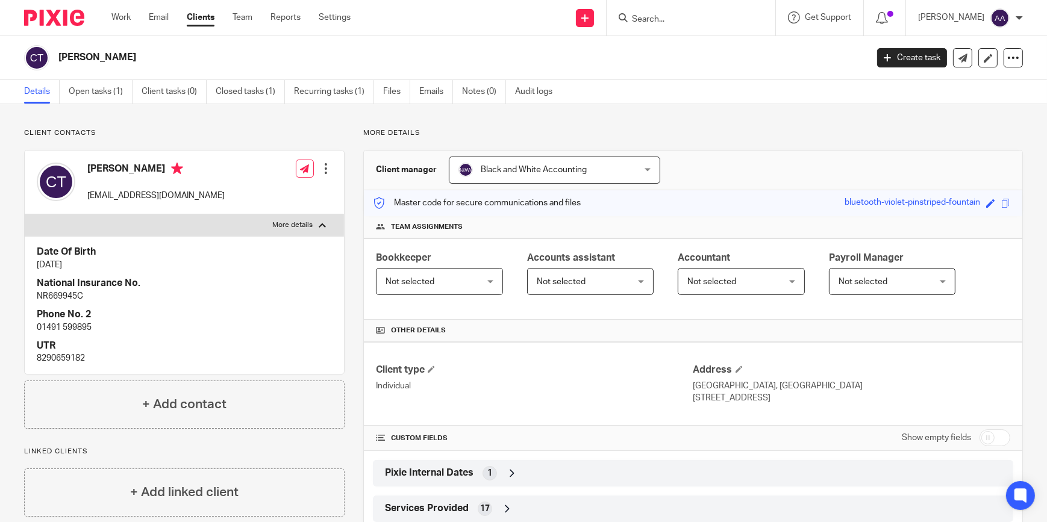
click at [305, 220] on p "More details" at bounding box center [292, 225] width 40 height 10
click at [25, 214] on input "More details" at bounding box center [24, 214] width 1 height 1
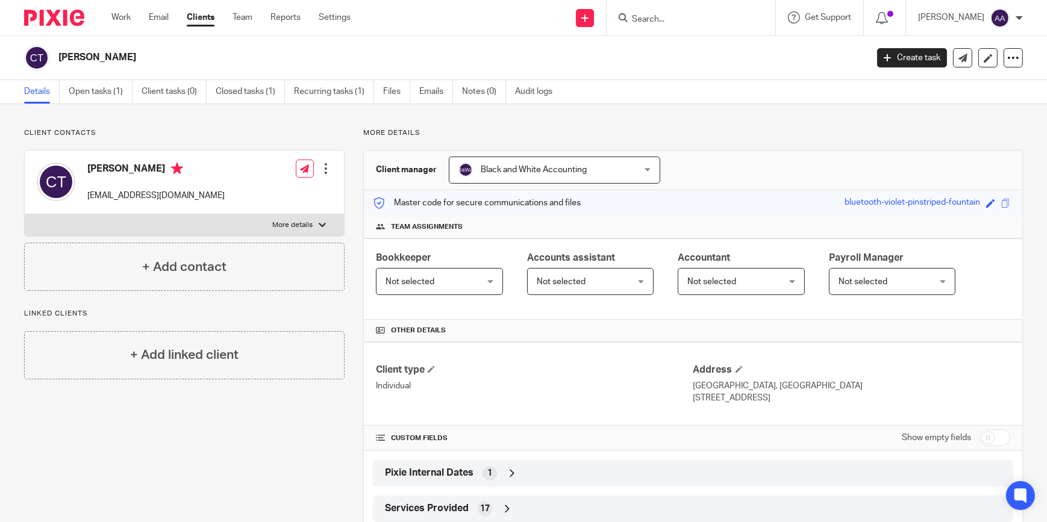
click at [305, 220] on p "More details" at bounding box center [292, 225] width 40 height 10
click at [25, 214] on input "More details" at bounding box center [24, 214] width 1 height 1
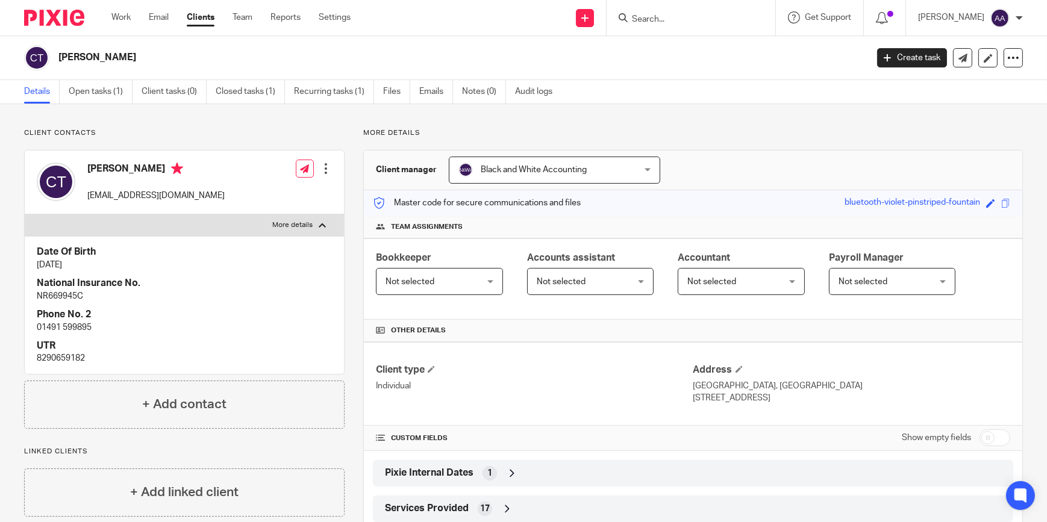
click at [305, 220] on p "More details" at bounding box center [292, 225] width 40 height 10
click at [25, 214] on input "More details" at bounding box center [24, 214] width 1 height 1
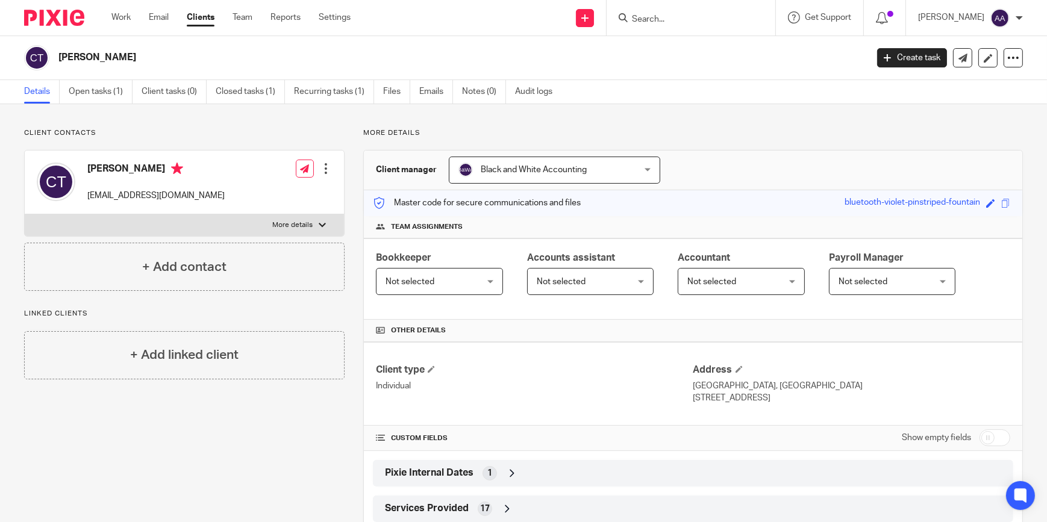
click at [305, 220] on p "More details" at bounding box center [292, 225] width 40 height 10
click at [25, 214] on input "More details" at bounding box center [24, 214] width 1 height 1
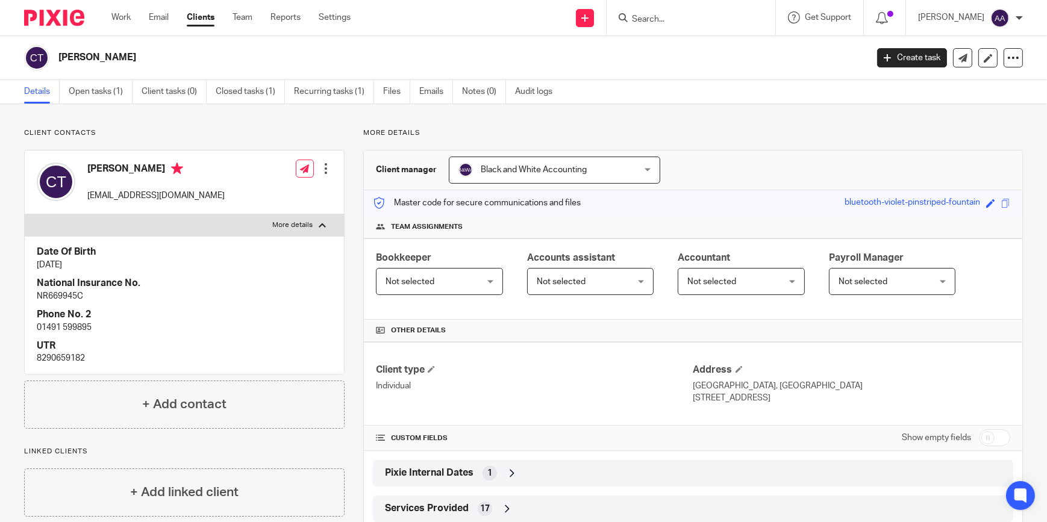
click at [305, 220] on p "More details" at bounding box center [292, 225] width 40 height 10
click at [25, 214] on input "More details" at bounding box center [24, 214] width 1 height 1
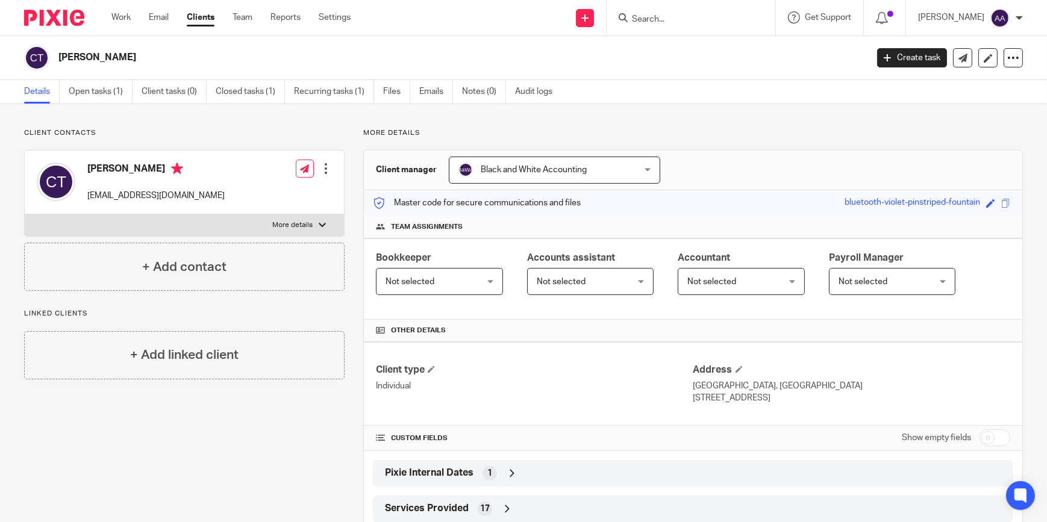
click at [305, 220] on p "More details" at bounding box center [292, 225] width 40 height 10
click at [25, 214] on input "More details" at bounding box center [24, 214] width 1 height 1
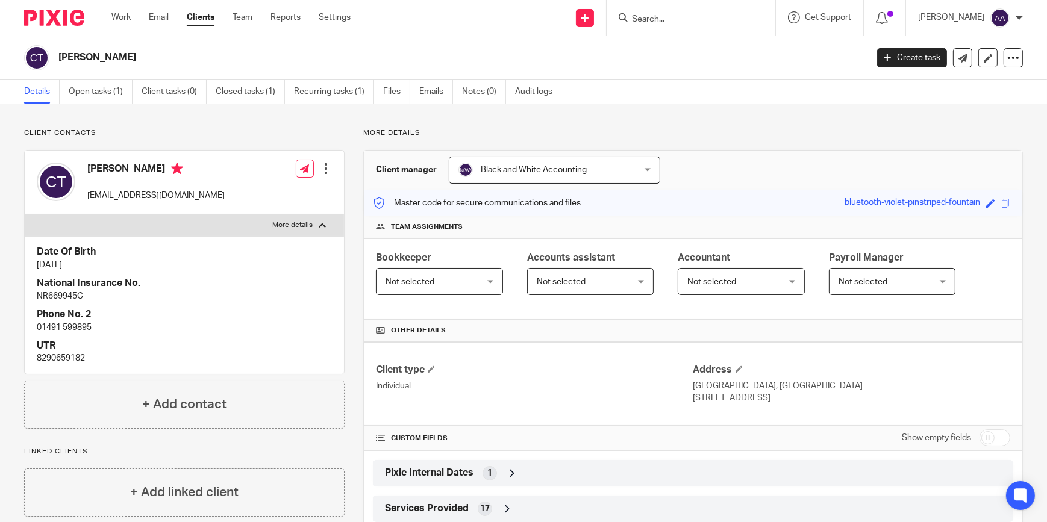
click at [305, 220] on p "More details" at bounding box center [292, 225] width 40 height 10
click at [25, 214] on input "More details" at bounding box center [24, 214] width 1 height 1
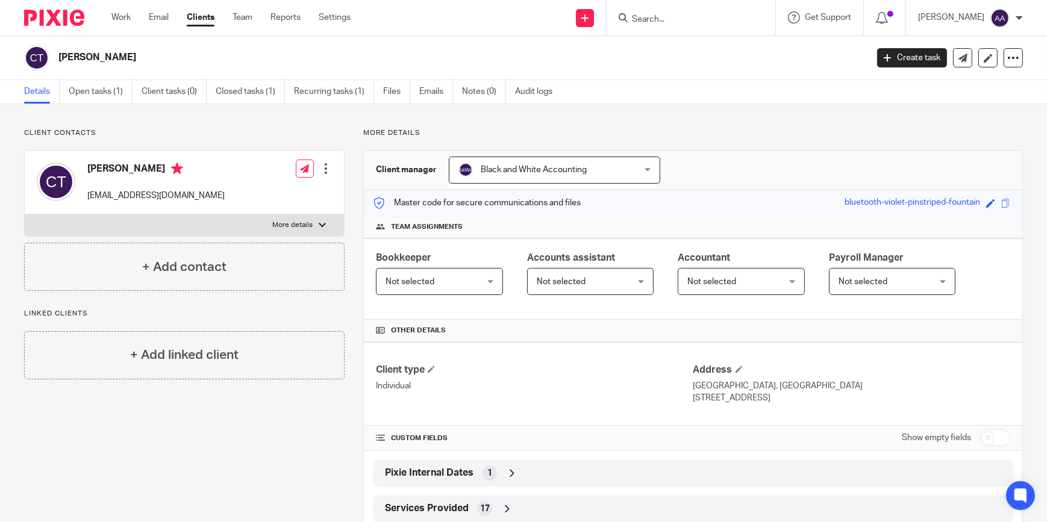
click at [305, 220] on p "More details" at bounding box center [292, 225] width 40 height 10
click at [25, 214] on input "More details" at bounding box center [24, 214] width 1 height 1
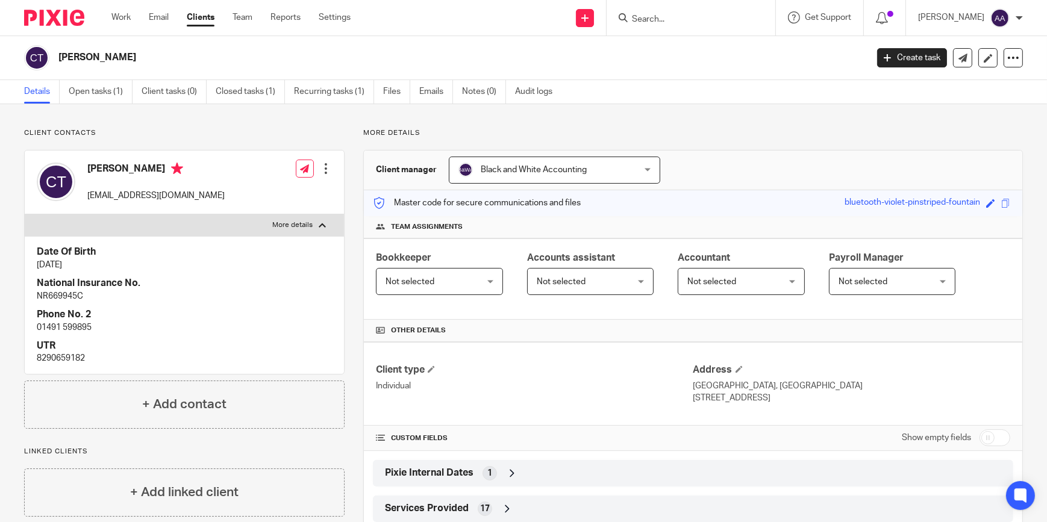
click at [305, 220] on p "More details" at bounding box center [292, 225] width 40 height 10
click at [25, 214] on input "More details" at bounding box center [24, 214] width 1 height 1
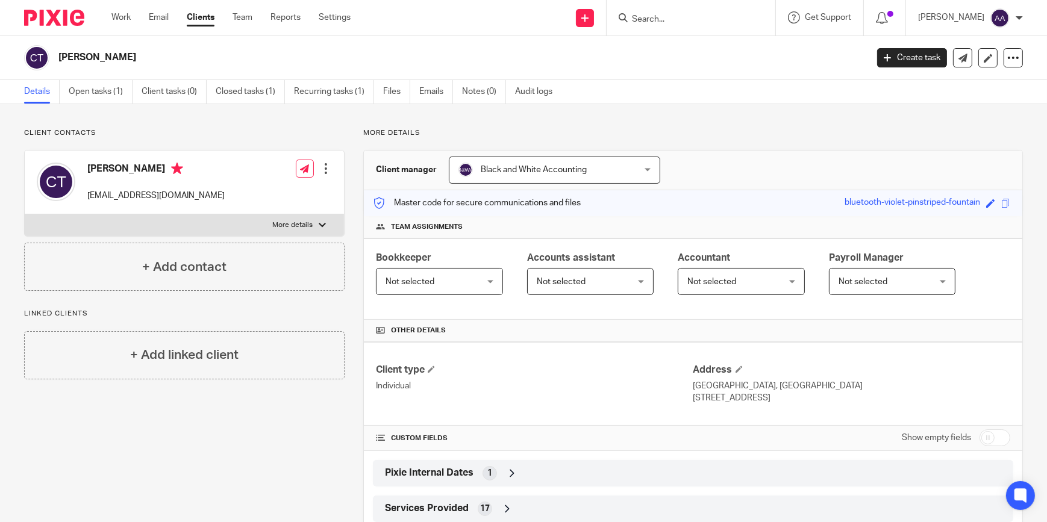
click at [305, 220] on p "More details" at bounding box center [292, 225] width 40 height 10
click at [25, 214] on input "More details" at bounding box center [24, 214] width 1 height 1
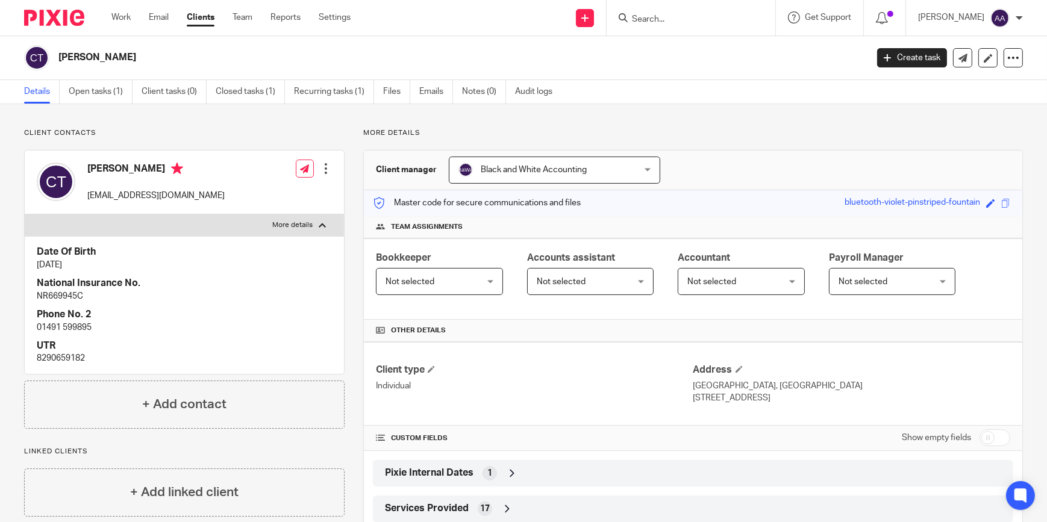
click at [305, 220] on p "More details" at bounding box center [292, 225] width 40 height 10
click at [25, 214] on input "More details" at bounding box center [24, 214] width 1 height 1
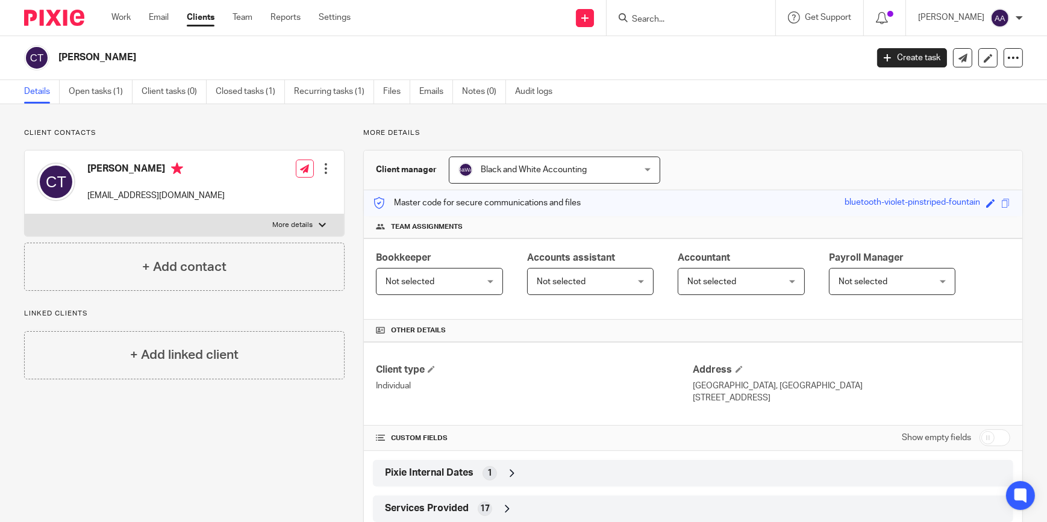
click at [305, 220] on p "More details" at bounding box center [292, 225] width 40 height 10
click at [25, 214] on input "More details" at bounding box center [24, 214] width 1 height 1
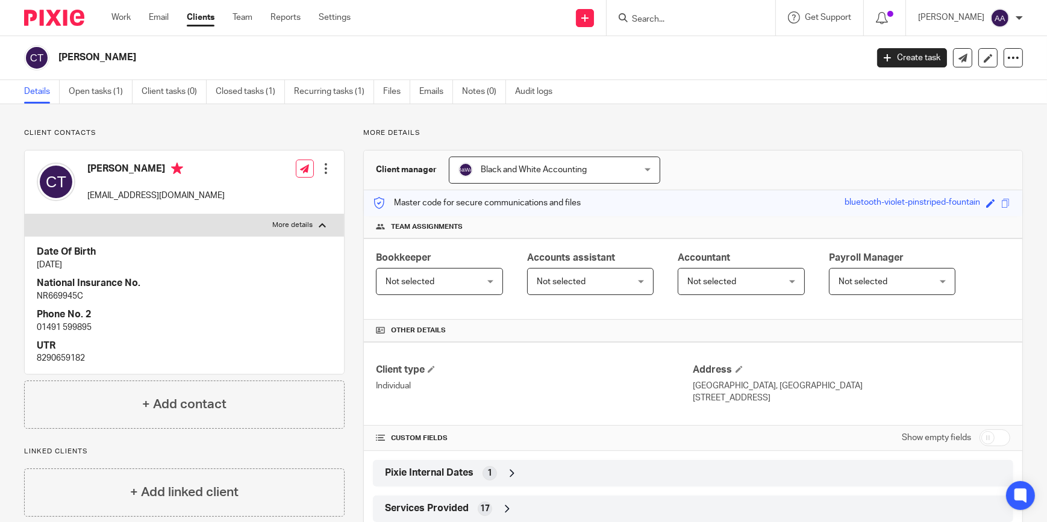
click at [305, 220] on p "More details" at bounding box center [292, 225] width 40 height 10
click at [25, 214] on input "More details" at bounding box center [24, 214] width 1 height 1
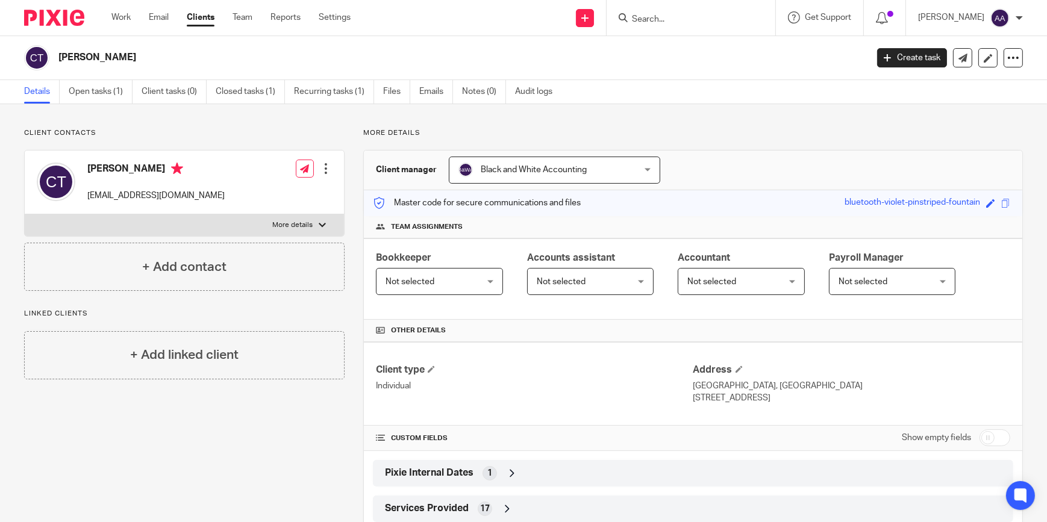
click at [305, 220] on p "More details" at bounding box center [292, 225] width 40 height 10
click at [25, 214] on input "More details" at bounding box center [24, 214] width 1 height 1
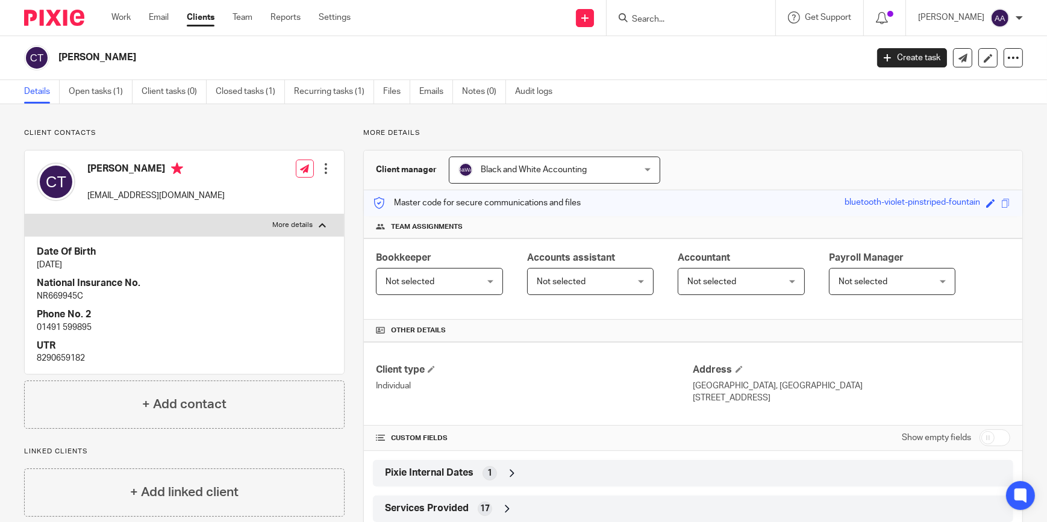
click at [305, 220] on p "More details" at bounding box center [292, 225] width 40 height 10
click at [25, 214] on input "More details" at bounding box center [24, 214] width 1 height 1
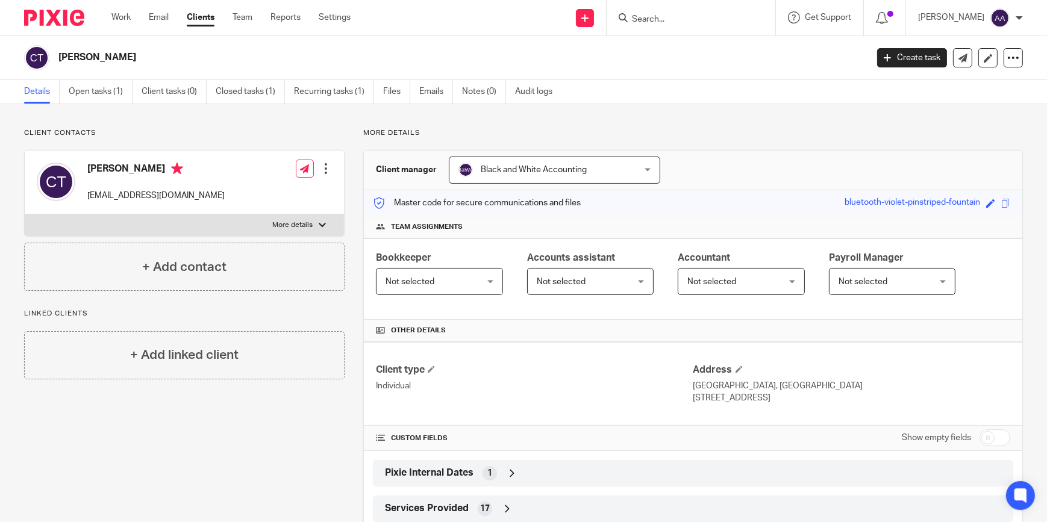
click at [305, 220] on p "More details" at bounding box center [292, 225] width 40 height 10
click at [25, 214] on input "More details" at bounding box center [24, 214] width 1 height 1
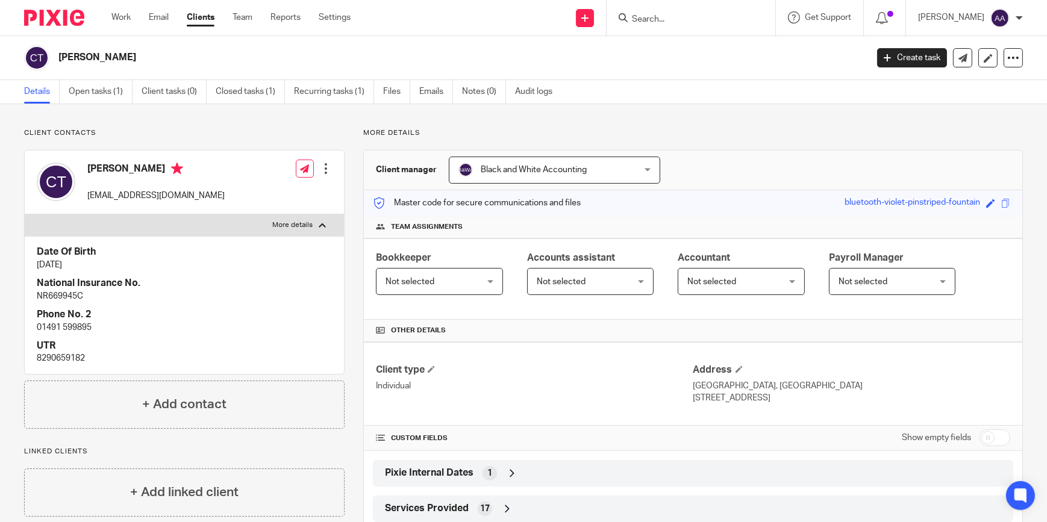
click at [305, 220] on p "More details" at bounding box center [292, 225] width 40 height 10
click at [25, 214] on input "More details" at bounding box center [24, 214] width 1 height 1
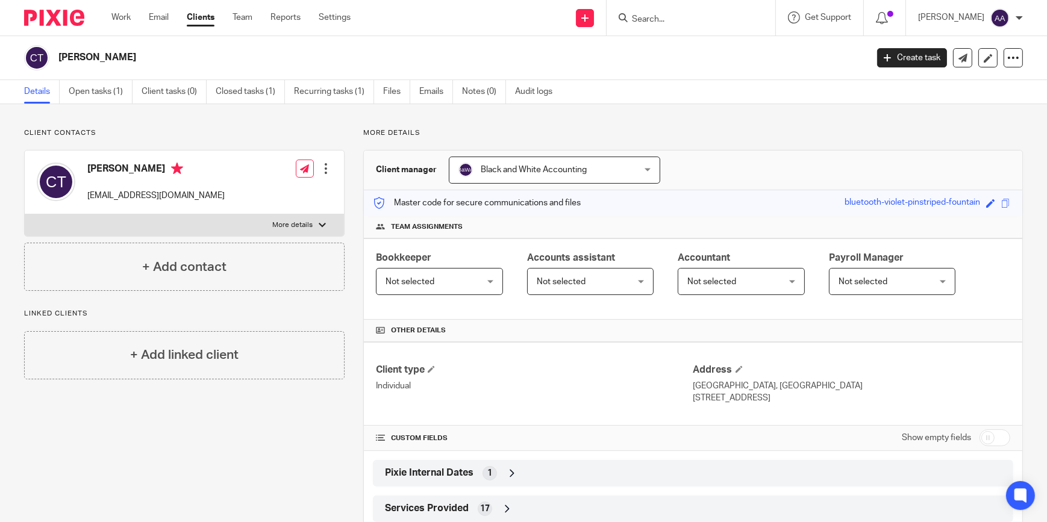
click at [305, 220] on p "More details" at bounding box center [292, 225] width 40 height 10
click at [25, 214] on input "More details" at bounding box center [24, 214] width 1 height 1
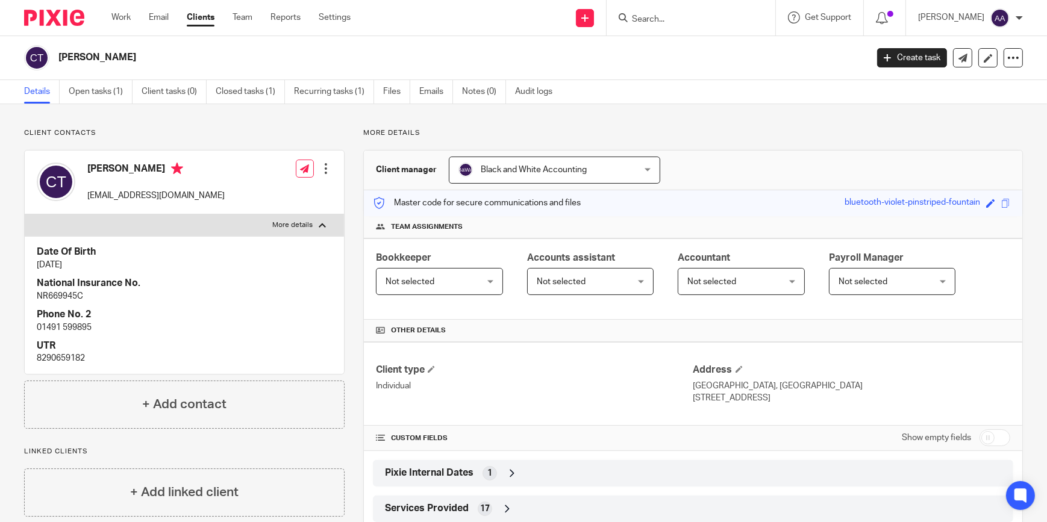
click at [305, 220] on p "More details" at bounding box center [292, 225] width 40 height 10
click at [25, 214] on input "More details" at bounding box center [24, 214] width 1 height 1
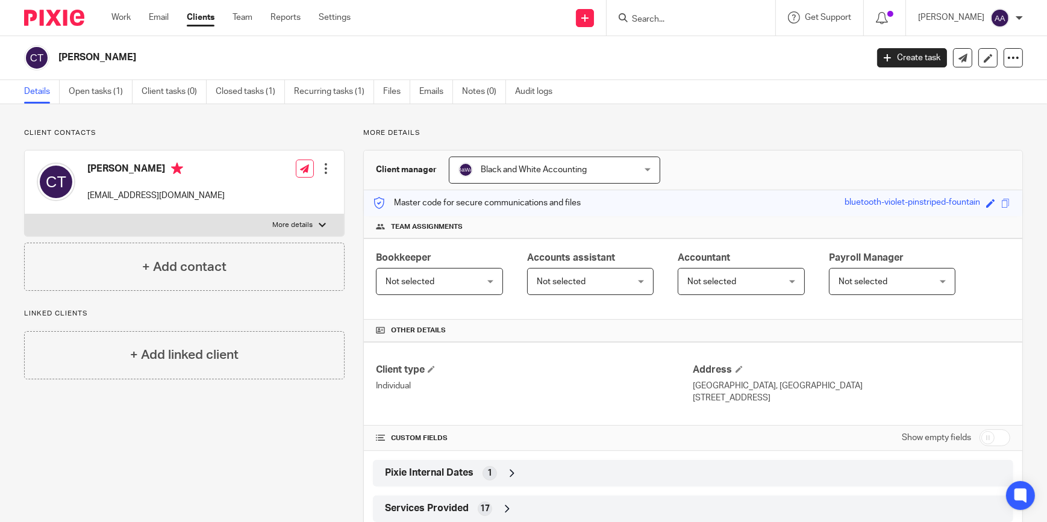
click at [305, 220] on p "More details" at bounding box center [292, 225] width 40 height 10
click at [25, 214] on input "More details" at bounding box center [24, 214] width 1 height 1
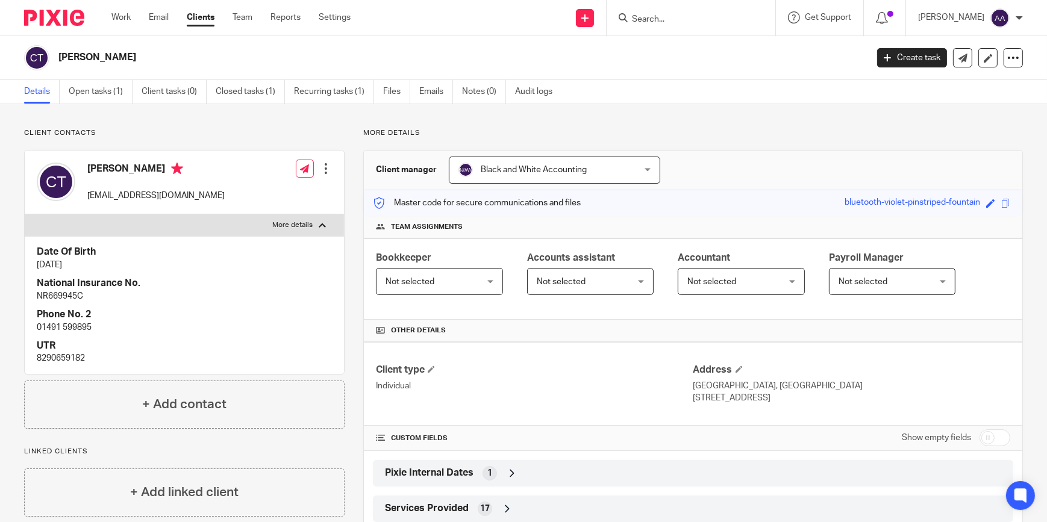
click at [305, 220] on p "More details" at bounding box center [292, 225] width 40 height 10
click at [25, 214] on input "More details" at bounding box center [24, 214] width 1 height 1
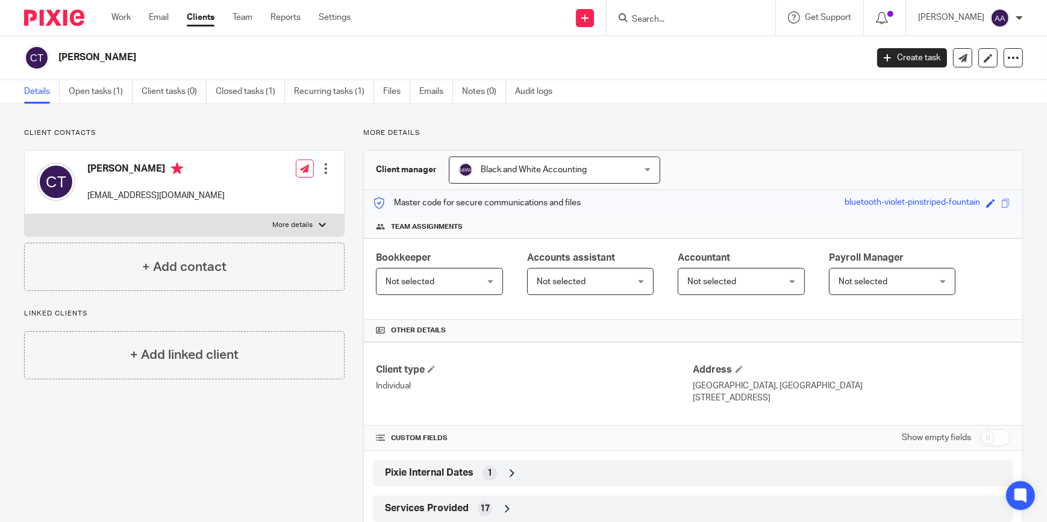
click at [305, 220] on p "More details" at bounding box center [292, 225] width 40 height 10
click at [25, 214] on input "More details" at bounding box center [24, 214] width 1 height 1
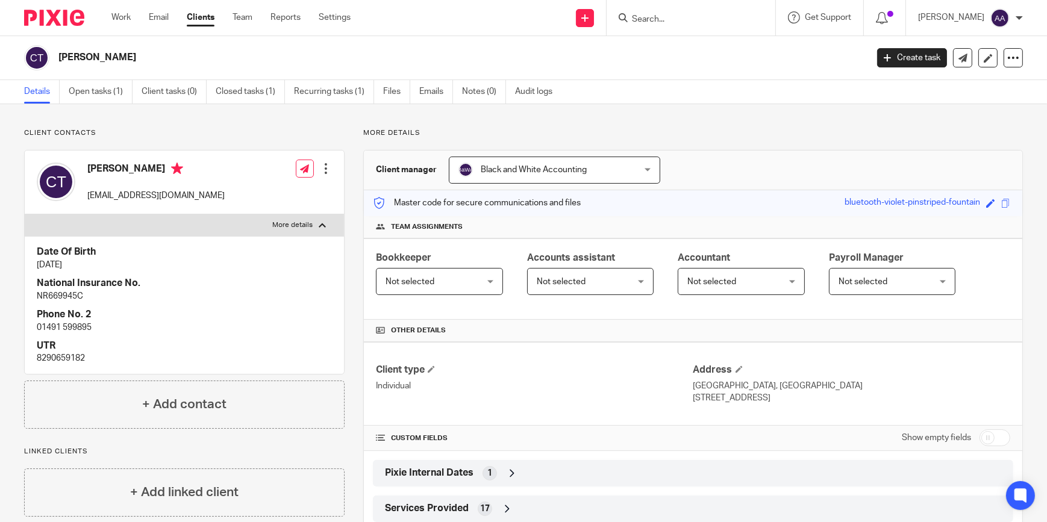
click at [305, 220] on p "More details" at bounding box center [292, 225] width 40 height 10
click at [25, 214] on input "More details" at bounding box center [24, 214] width 1 height 1
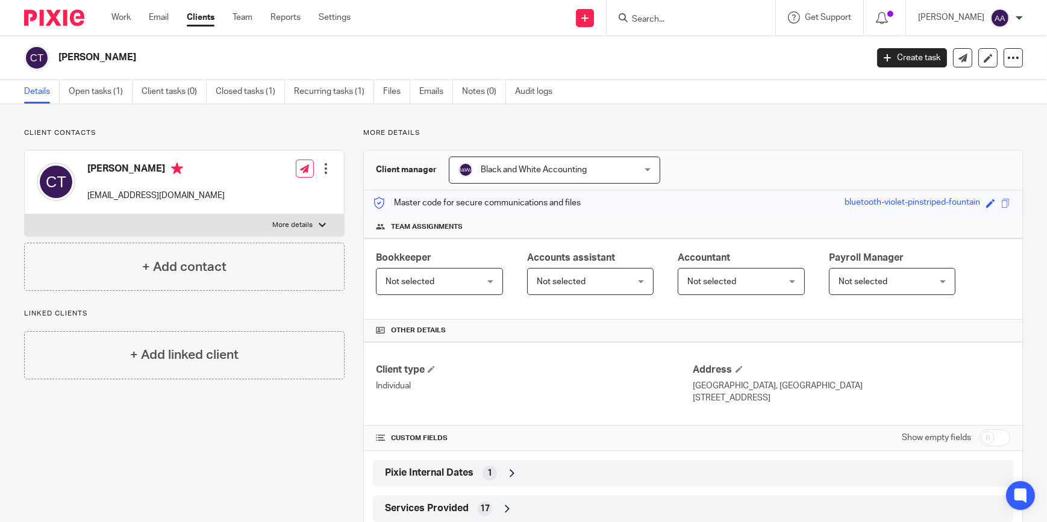
click at [305, 220] on p "More details" at bounding box center [292, 225] width 40 height 10
click at [25, 214] on input "More details" at bounding box center [24, 214] width 1 height 1
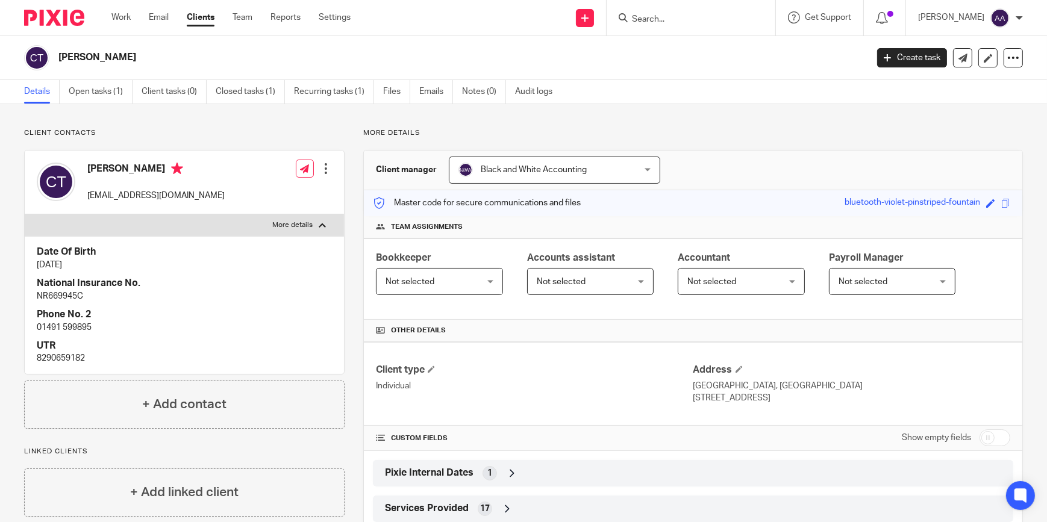
click at [305, 220] on p "More details" at bounding box center [292, 225] width 40 height 10
click at [25, 214] on input "More details" at bounding box center [24, 214] width 1 height 1
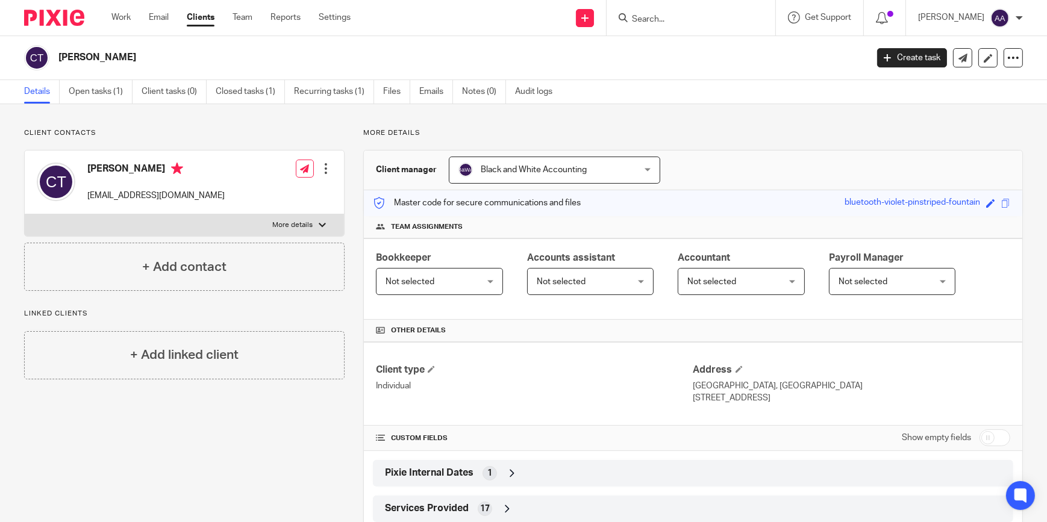
click at [305, 220] on p "More details" at bounding box center [292, 225] width 40 height 10
click at [25, 214] on input "More details" at bounding box center [24, 214] width 1 height 1
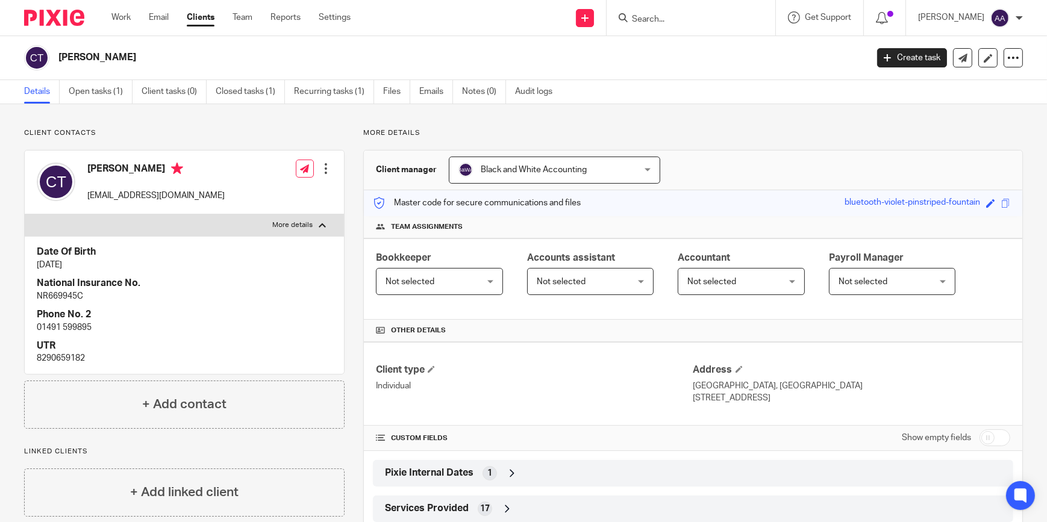
click at [305, 220] on p "More details" at bounding box center [292, 225] width 40 height 10
click at [25, 214] on input "More details" at bounding box center [24, 214] width 1 height 1
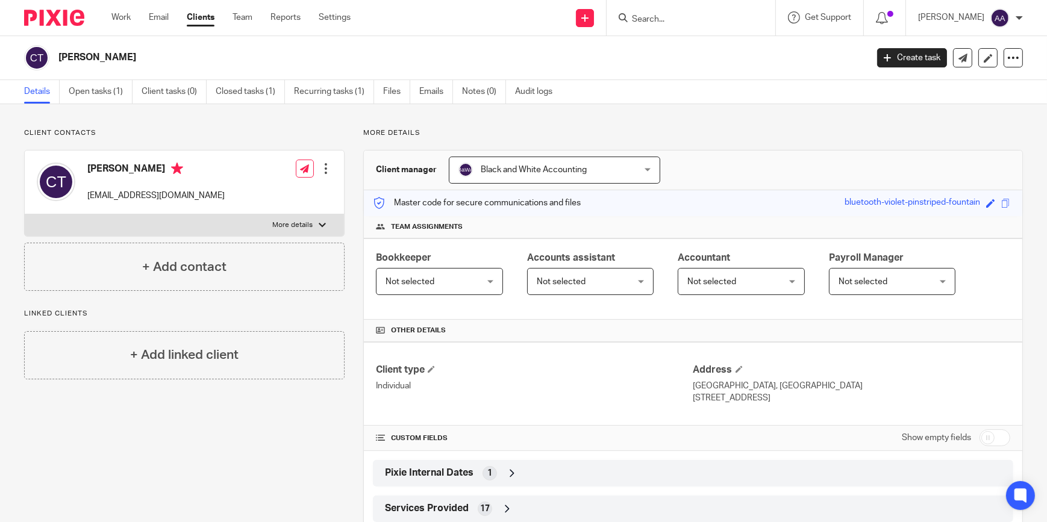
click at [305, 220] on p "More details" at bounding box center [292, 225] width 40 height 10
click at [25, 214] on input "More details" at bounding box center [24, 214] width 1 height 1
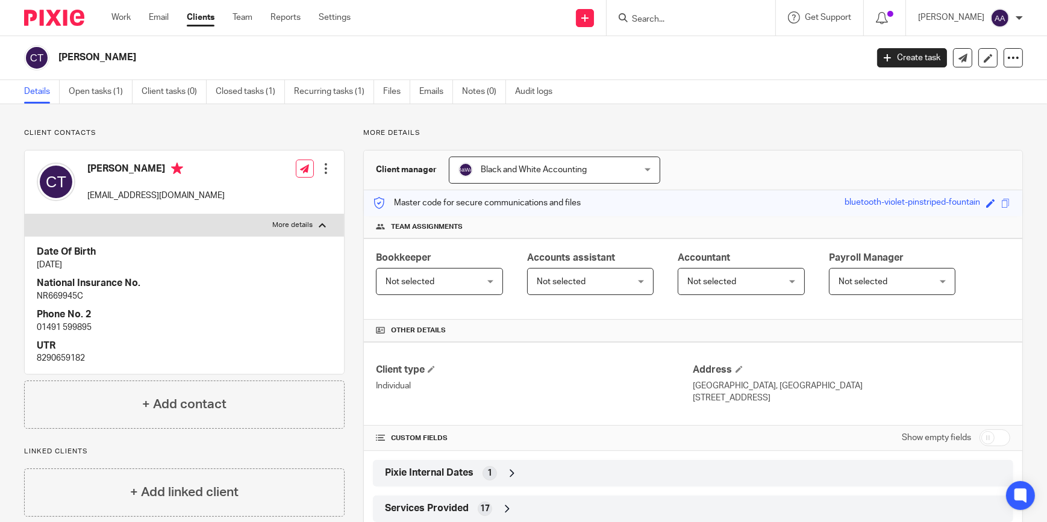
click at [305, 220] on p "More details" at bounding box center [292, 225] width 40 height 10
click at [25, 214] on input "More details" at bounding box center [24, 214] width 1 height 1
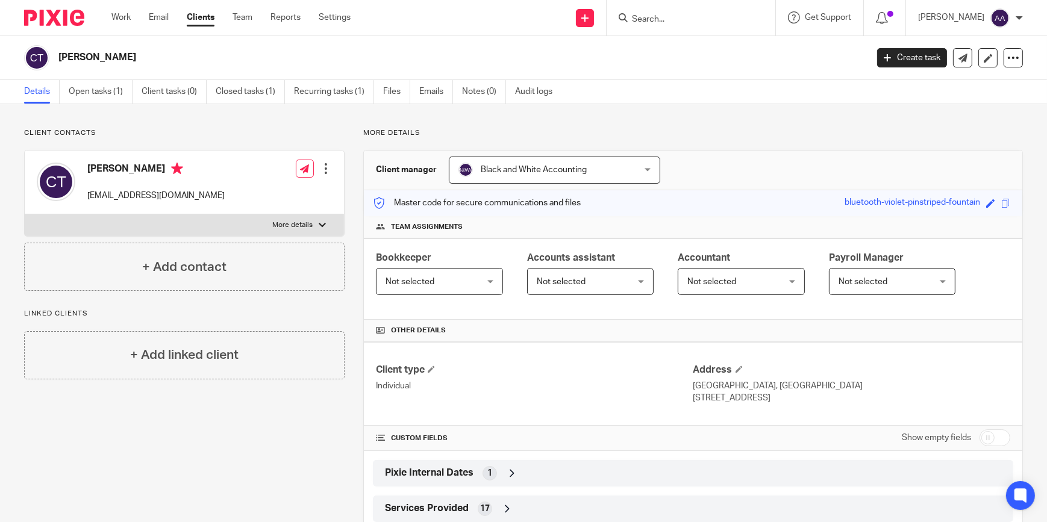
click at [304, 219] on label "More details" at bounding box center [184, 225] width 319 height 22
click at [25, 214] on input "More details" at bounding box center [24, 214] width 1 height 1
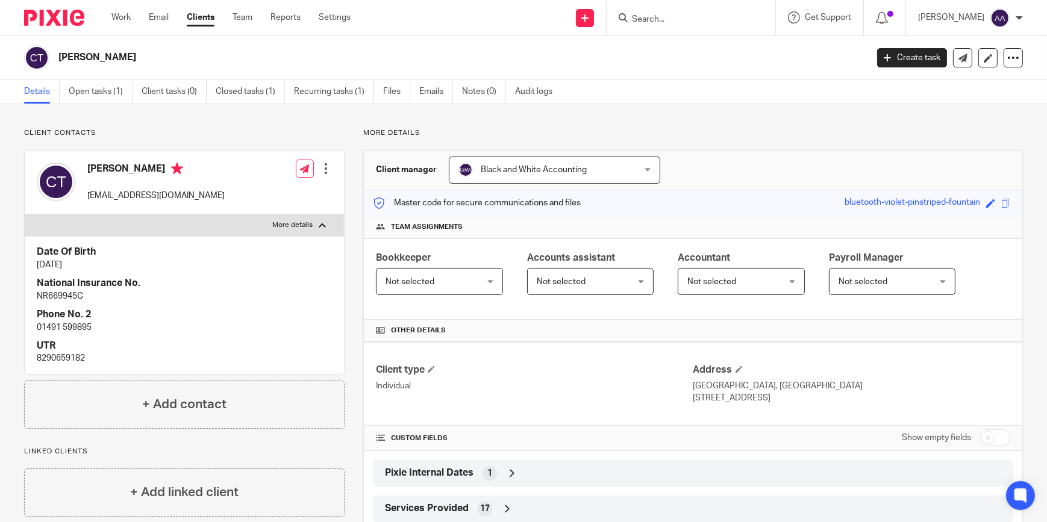
click at [304, 219] on label "More details" at bounding box center [184, 225] width 319 height 22
click at [25, 214] on input "More details" at bounding box center [24, 214] width 1 height 1
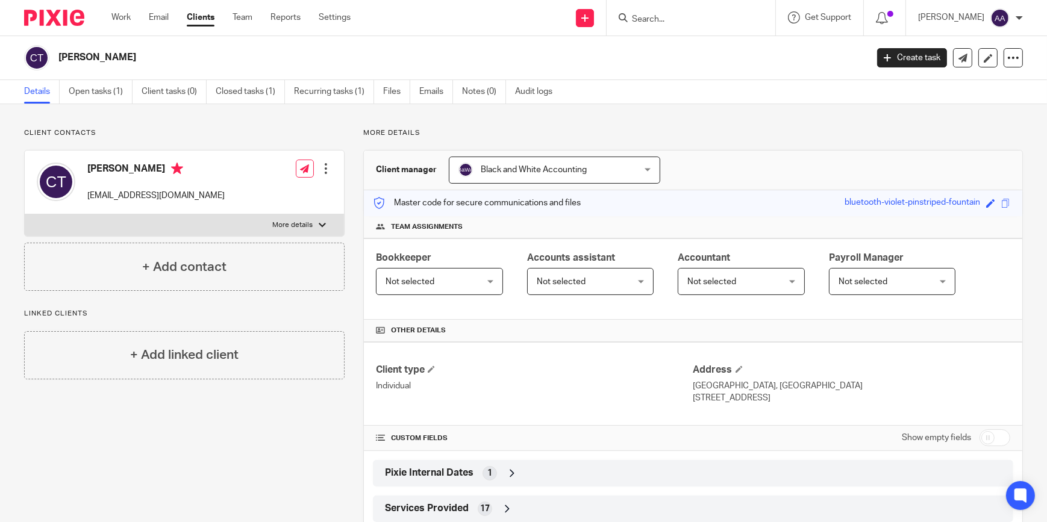
click at [304, 219] on label "More details" at bounding box center [184, 225] width 319 height 22
click at [25, 214] on input "More details" at bounding box center [24, 214] width 1 height 1
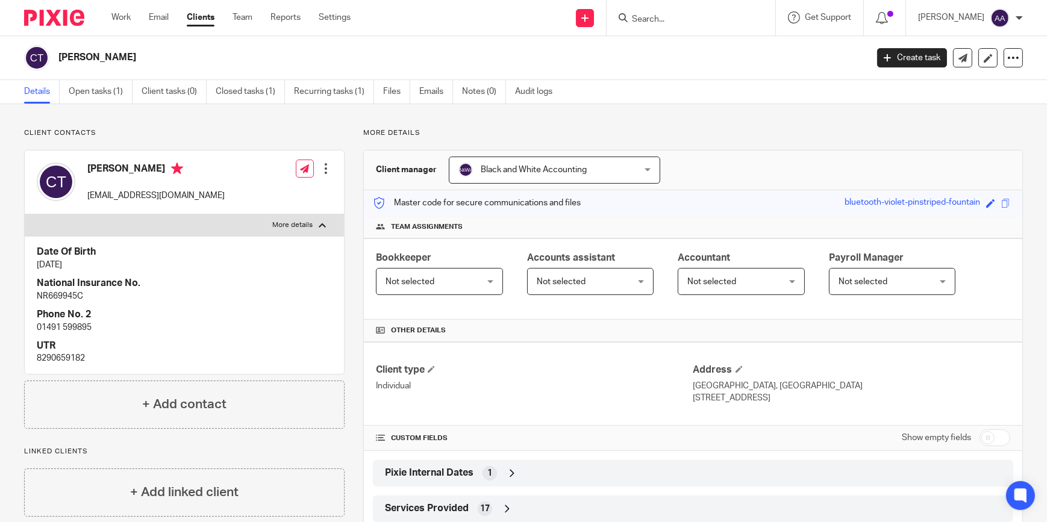
click at [304, 219] on label "More details" at bounding box center [184, 225] width 319 height 22
click at [25, 214] on input "More details" at bounding box center [24, 214] width 1 height 1
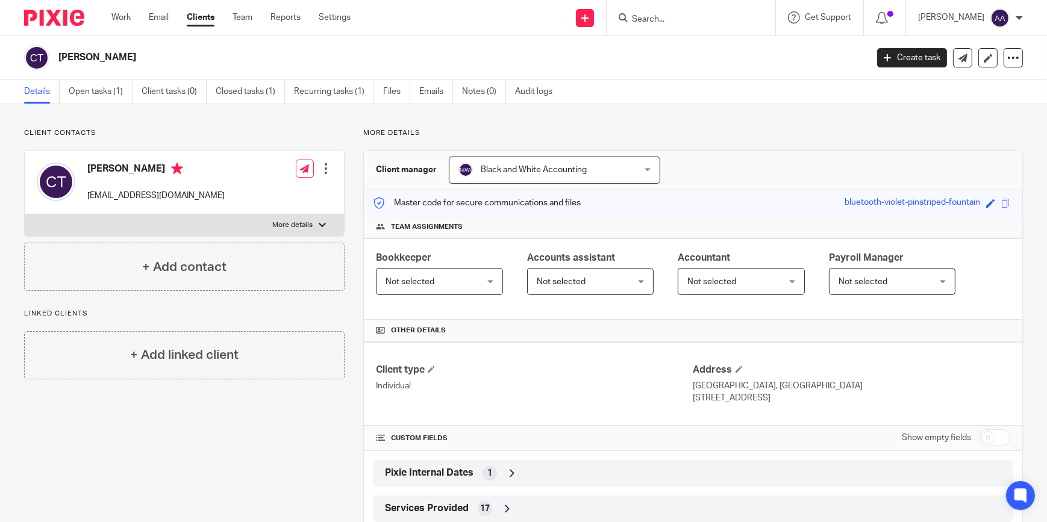
click at [304, 219] on label "More details" at bounding box center [184, 225] width 319 height 22
click at [25, 214] on input "More details" at bounding box center [24, 214] width 1 height 1
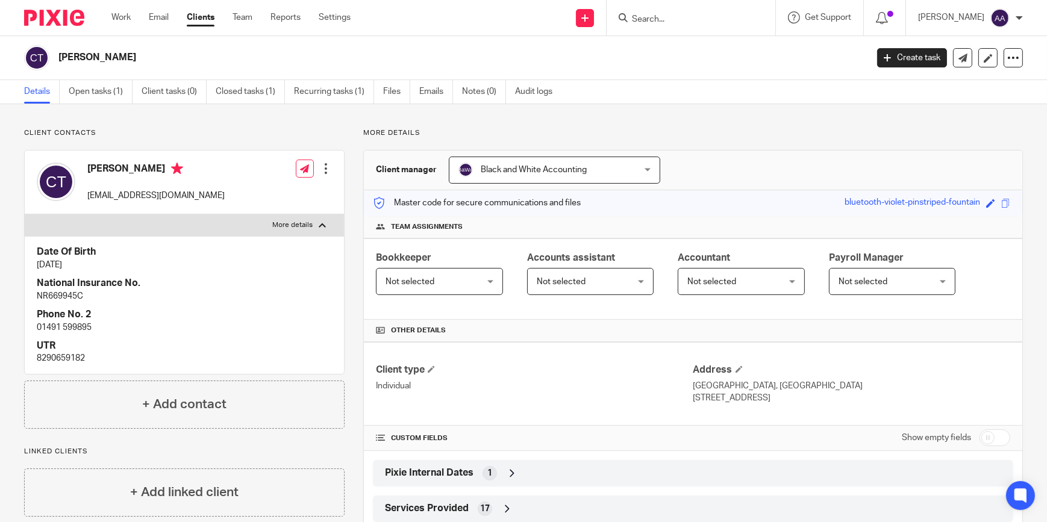
click at [304, 219] on label "More details" at bounding box center [184, 225] width 319 height 22
click at [25, 214] on input "More details" at bounding box center [24, 214] width 1 height 1
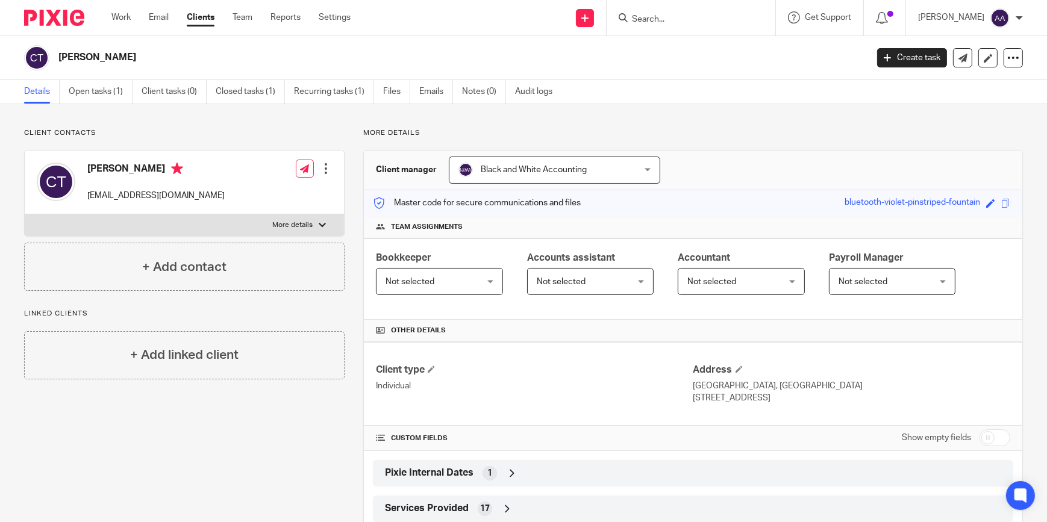
click at [304, 219] on label "More details" at bounding box center [184, 225] width 319 height 22
click at [25, 214] on input "More details" at bounding box center [24, 214] width 1 height 1
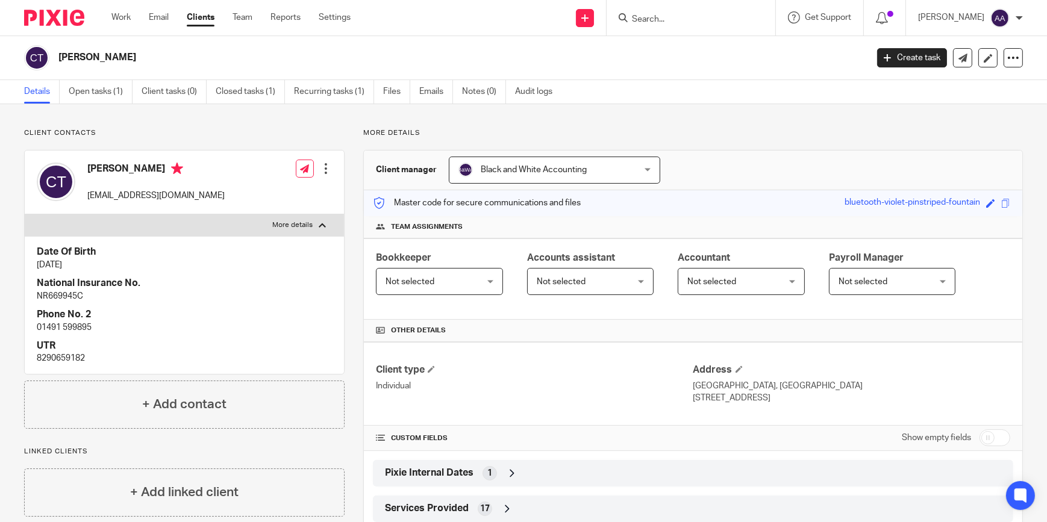
click at [304, 219] on label "More details" at bounding box center [184, 225] width 319 height 22
click at [25, 214] on input "More details" at bounding box center [24, 214] width 1 height 1
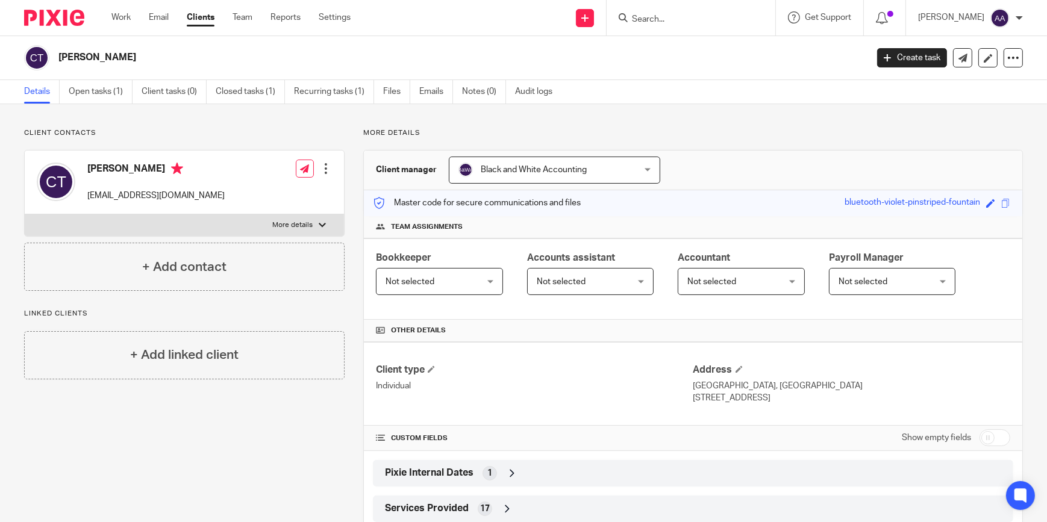
click at [304, 219] on label "More details" at bounding box center [184, 225] width 319 height 22
click at [25, 214] on input "More details" at bounding box center [24, 214] width 1 height 1
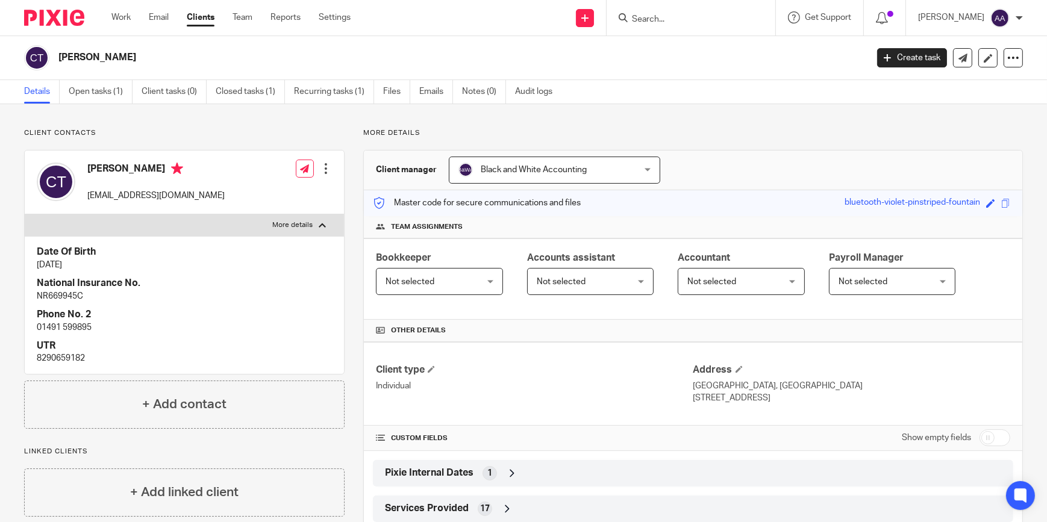
click at [304, 219] on label "More details" at bounding box center [184, 225] width 319 height 22
click at [25, 214] on input "More details" at bounding box center [24, 214] width 1 height 1
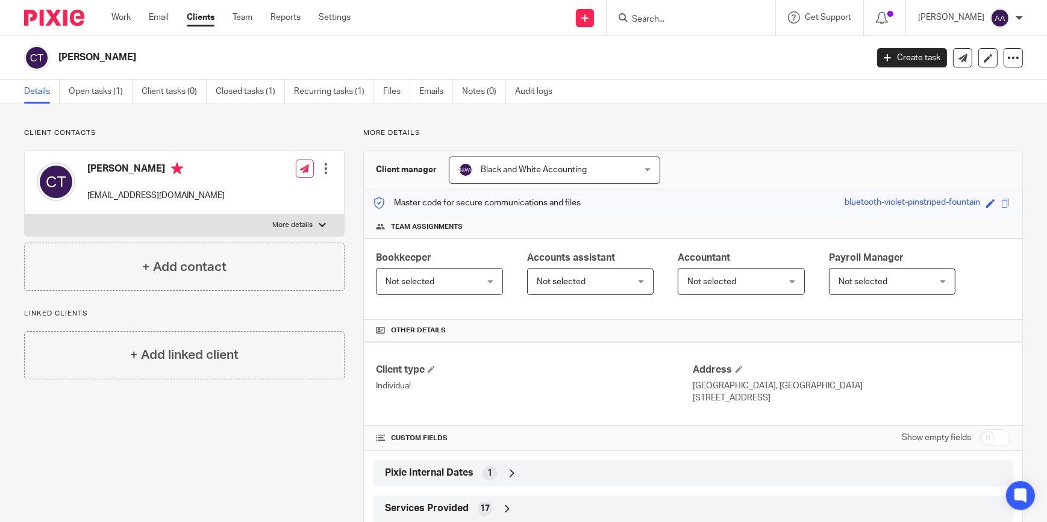
click at [304, 219] on label "More details" at bounding box center [184, 225] width 319 height 22
click at [25, 214] on input "More details" at bounding box center [24, 214] width 1 height 1
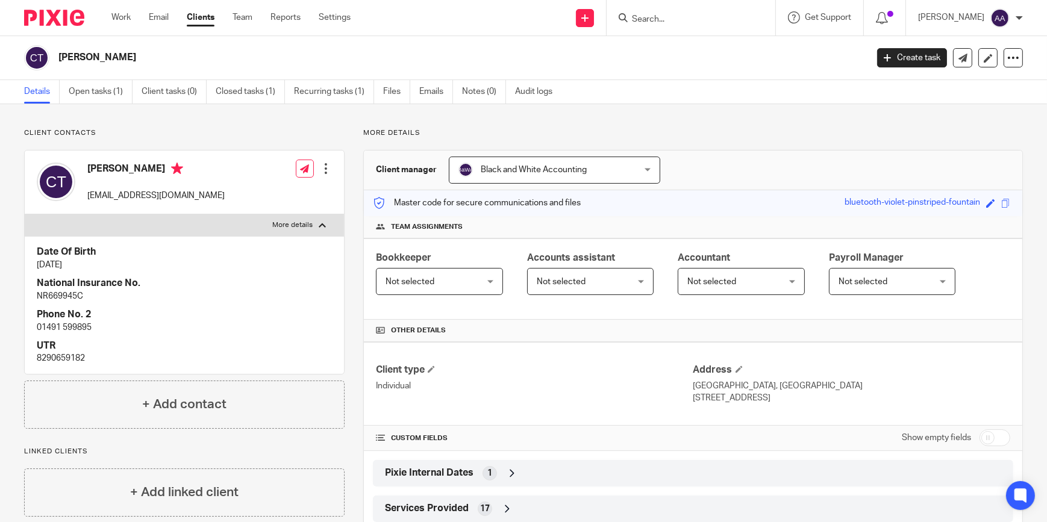
click at [304, 219] on label "More details" at bounding box center [184, 225] width 319 height 22
click at [25, 214] on input "More details" at bounding box center [24, 214] width 1 height 1
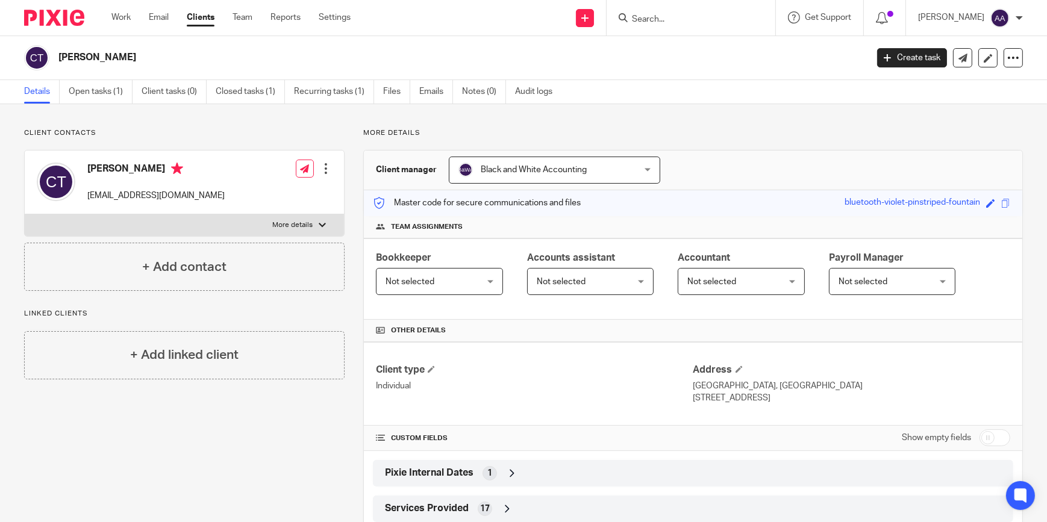
click at [302, 218] on label "More details" at bounding box center [184, 225] width 319 height 22
click at [25, 214] on input "More details" at bounding box center [24, 214] width 1 height 1
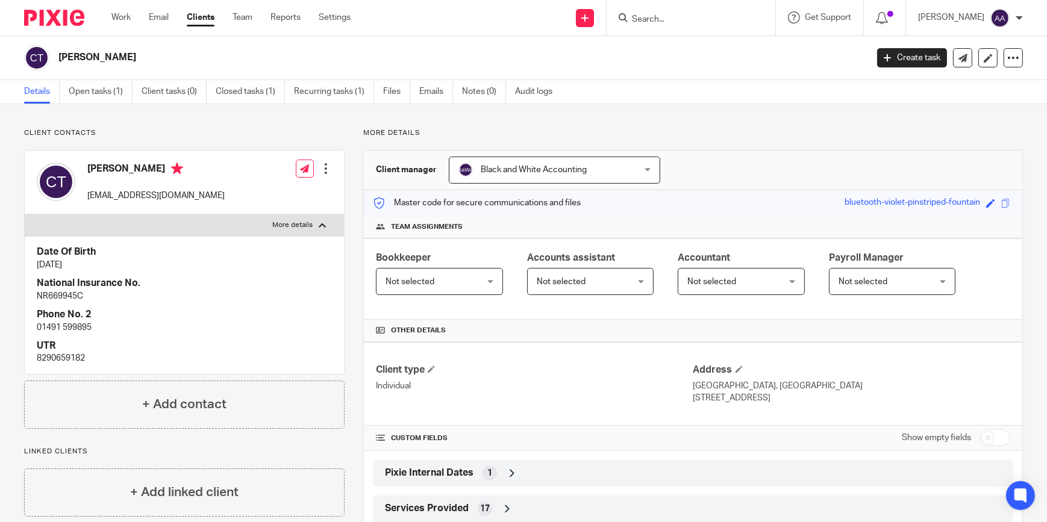
click at [302, 218] on label "More details" at bounding box center [184, 225] width 319 height 22
click at [25, 214] on input "More details" at bounding box center [24, 214] width 1 height 1
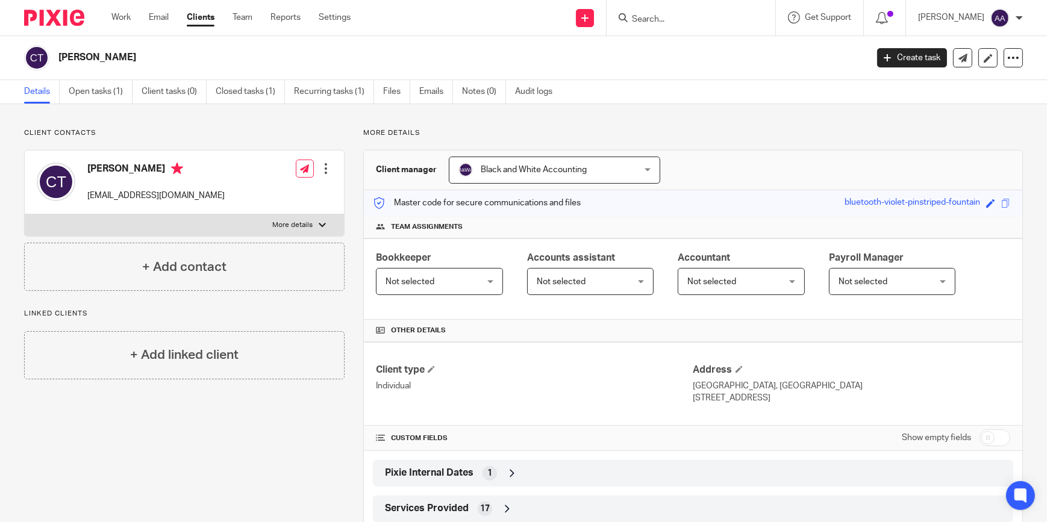
click at [302, 218] on label "More details" at bounding box center [184, 225] width 319 height 22
click at [25, 214] on input "More details" at bounding box center [24, 214] width 1 height 1
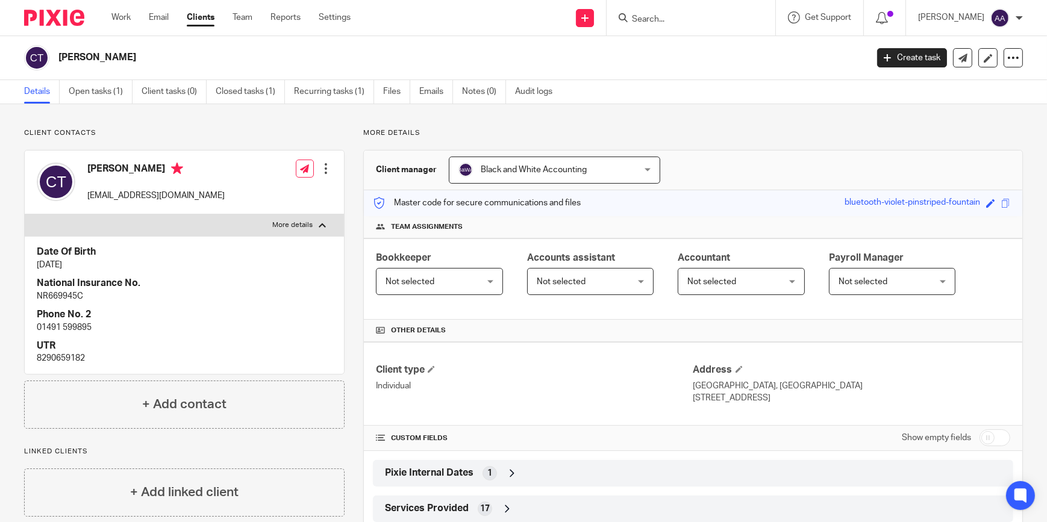
click at [302, 218] on label "More details" at bounding box center [184, 225] width 319 height 22
click at [25, 214] on input "More details" at bounding box center [24, 214] width 1 height 1
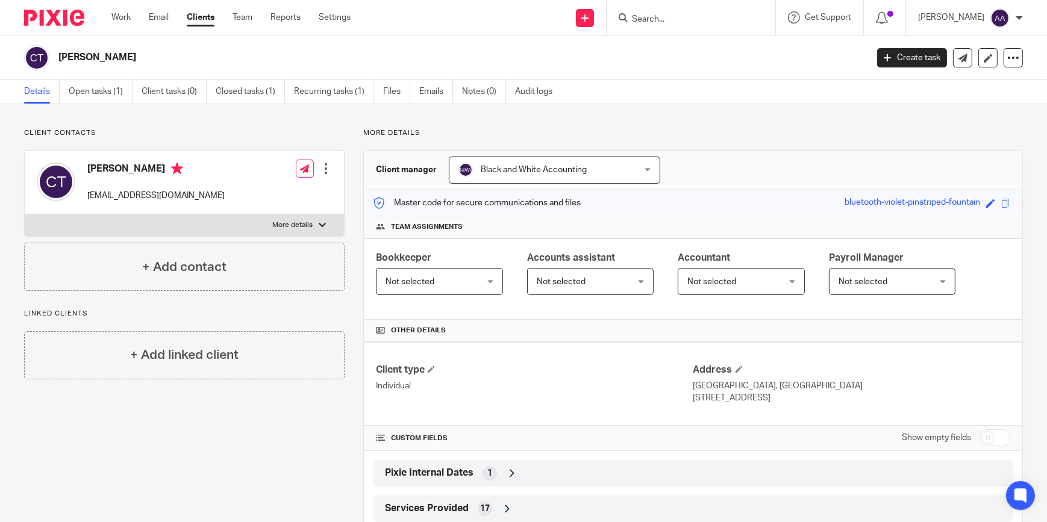
click at [302, 218] on label "More details" at bounding box center [184, 225] width 319 height 22
click at [25, 214] on input "More details" at bounding box center [24, 214] width 1 height 1
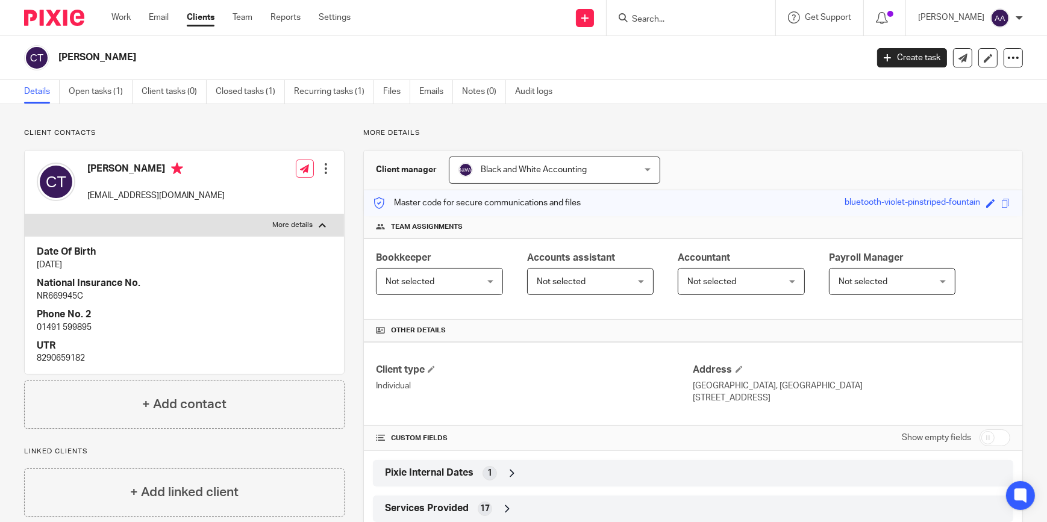
click at [302, 218] on label "More details" at bounding box center [184, 225] width 319 height 22
click at [25, 214] on input "More details" at bounding box center [24, 214] width 1 height 1
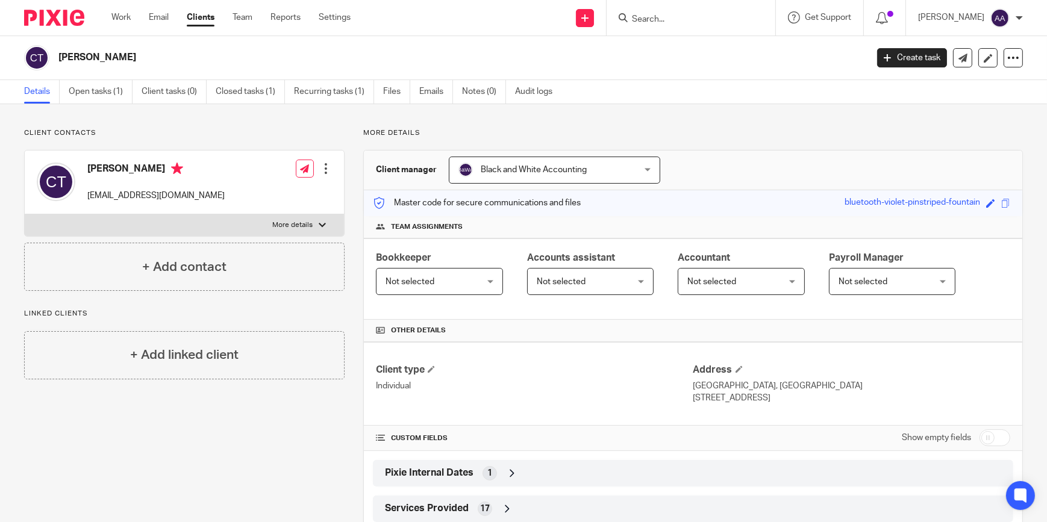
click at [302, 218] on label "More details" at bounding box center [184, 225] width 319 height 22
click at [25, 214] on input "More details" at bounding box center [24, 214] width 1 height 1
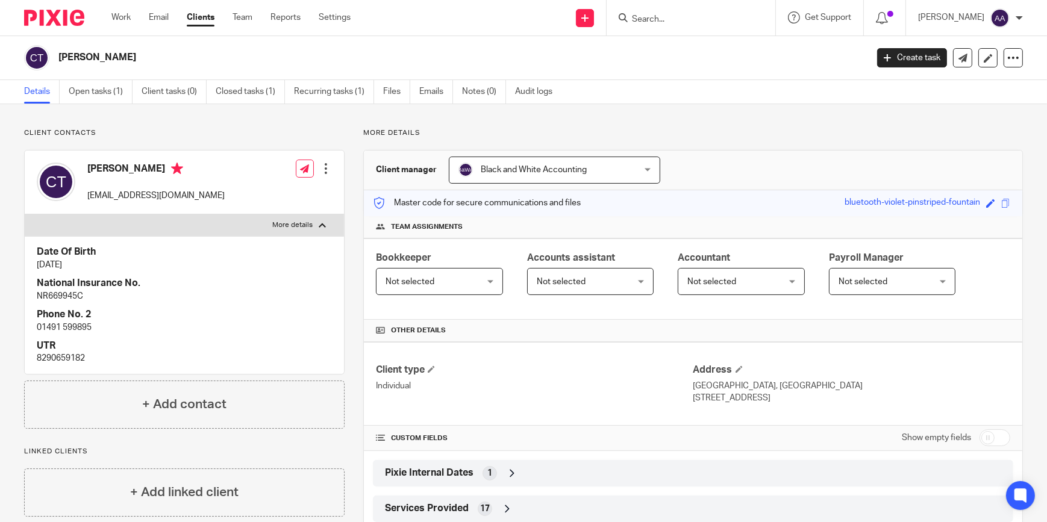
click at [302, 218] on label "More details" at bounding box center [184, 225] width 319 height 22
click at [25, 214] on input "More details" at bounding box center [24, 214] width 1 height 1
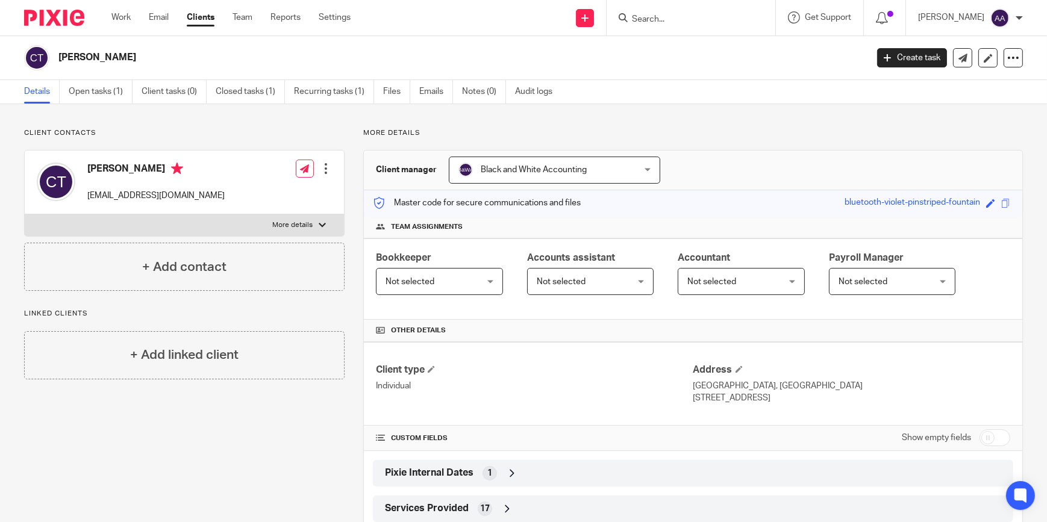
click at [302, 218] on label "More details" at bounding box center [184, 225] width 319 height 22
click at [25, 214] on input "More details" at bounding box center [24, 214] width 1 height 1
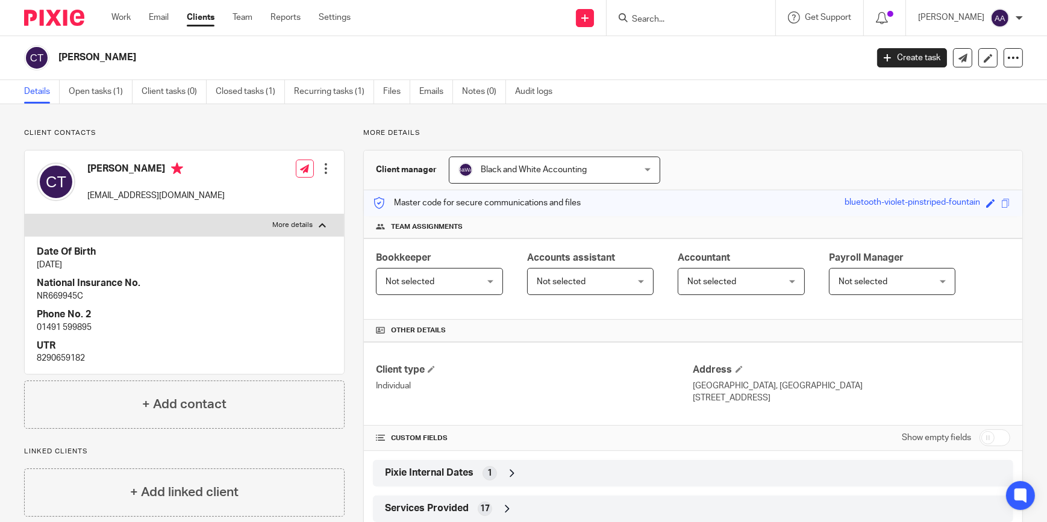
click at [302, 218] on label "More details" at bounding box center [184, 225] width 319 height 22
click at [25, 214] on input "More details" at bounding box center [24, 214] width 1 height 1
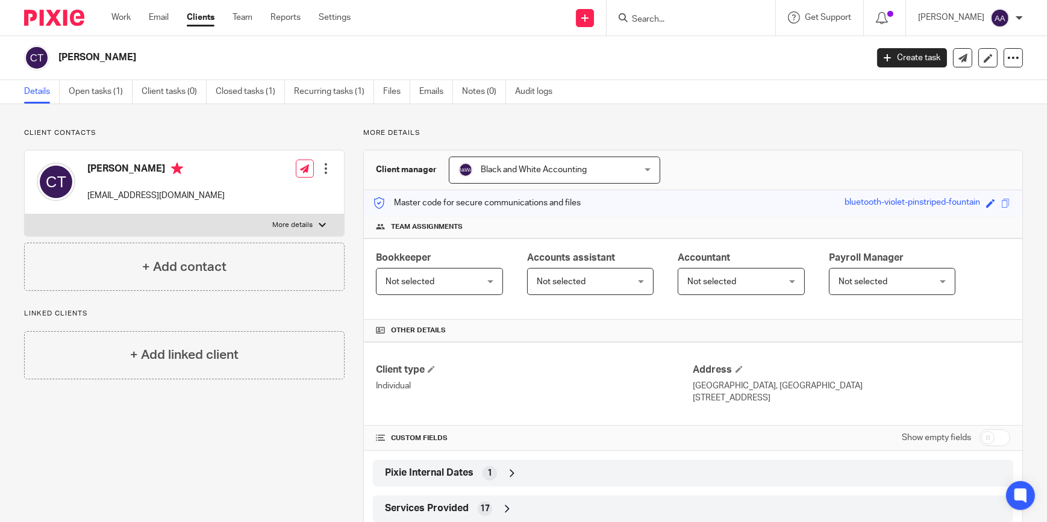
click at [302, 218] on label "More details" at bounding box center [184, 225] width 319 height 22
click at [25, 214] on input "More details" at bounding box center [24, 214] width 1 height 1
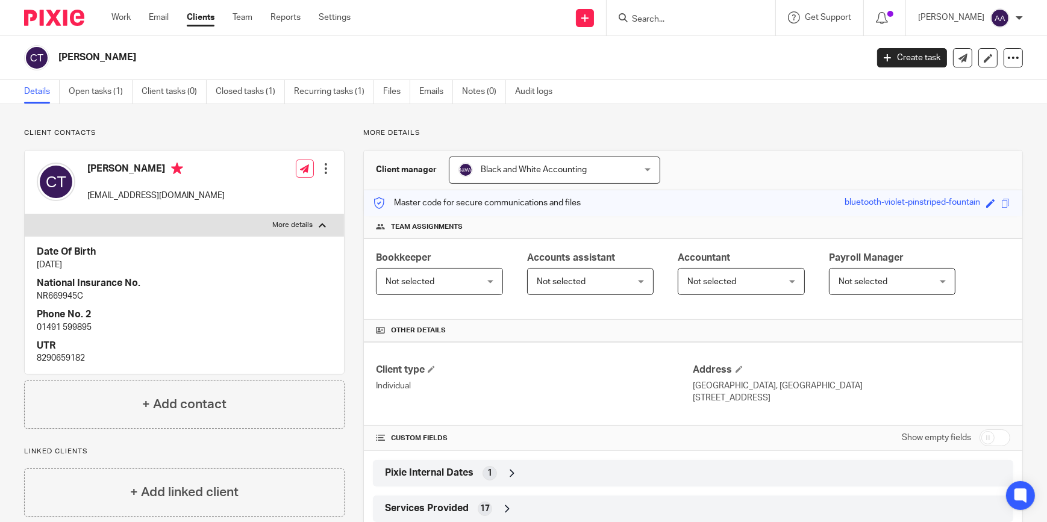
click at [302, 218] on label "More details" at bounding box center [184, 225] width 319 height 22
click at [25, 214] on input "More details" at bounding box center [24, 214] width 1 height 1
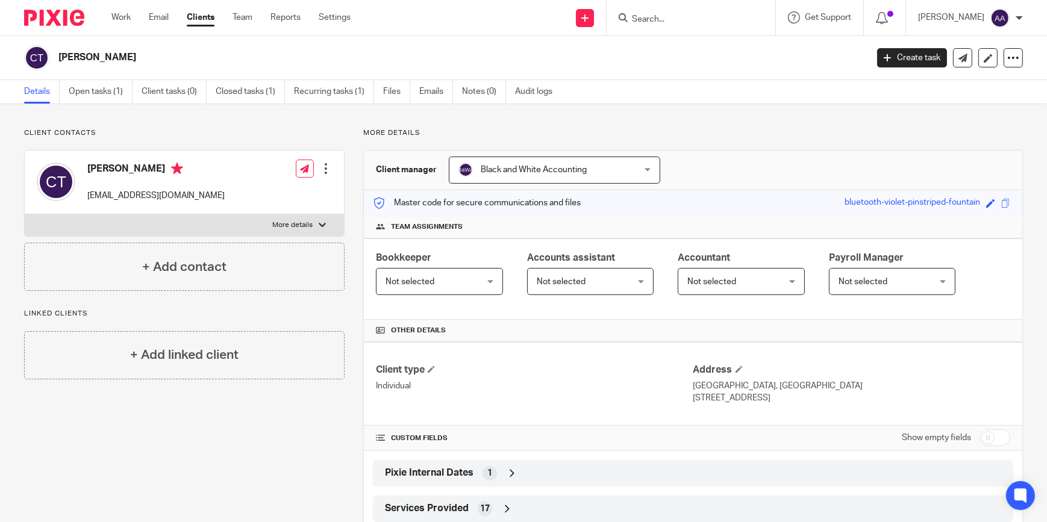
click at [302, 218] on label "More details" at bounding box center [184, 225] width 319 height 22
click at [25, 214] on input "More details" at bounding box center [24, 214] width 1 height 1
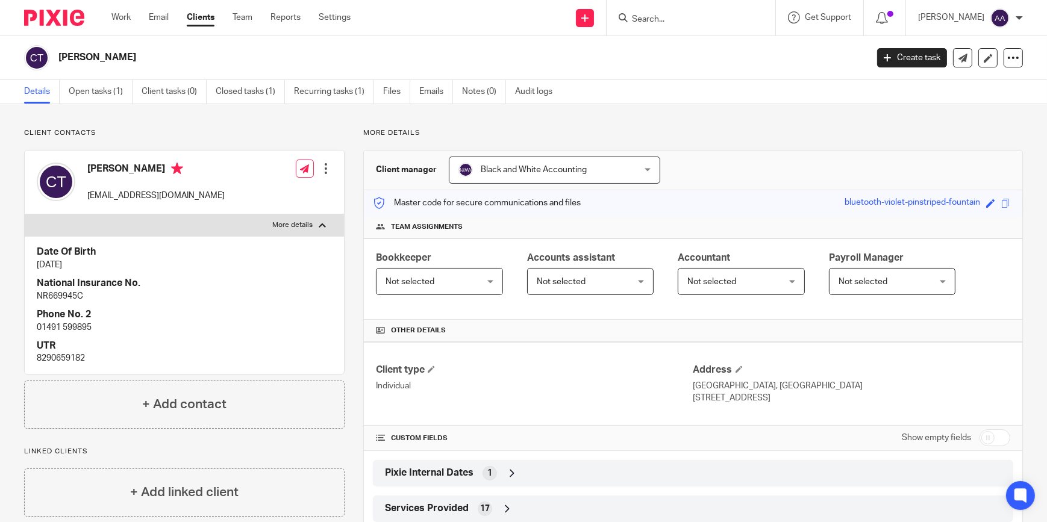
click at [302, 218] on label "More details" at bounding box center [184, 225] width 319 height 22
click at [25, 214] on input "More details" at bounding box center [24, 214] width 1 height 1
checkbox input "false"
